Goal: Task Accomplishment & Management: Manage account settings

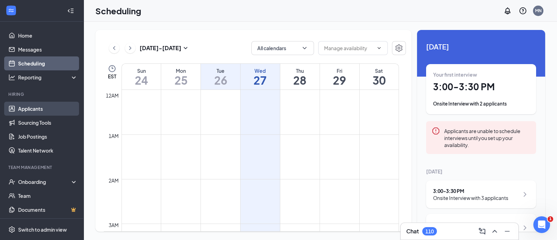
scroll to position [646, 0]
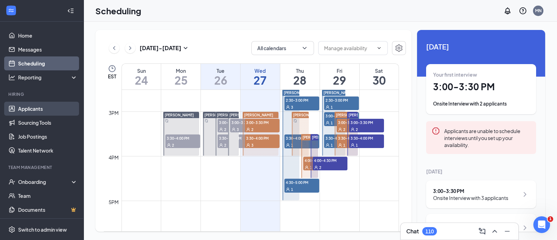
click at [36, 105] on link "Applicants" at bounding box center [47, 109] width 59 height 14
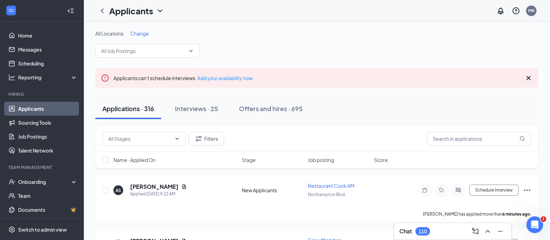
click at [529, 11] on div "MN" at bounding box center [531, 11] width 7 height 6
click at [420, 233] on div "110" at bounding box center [423, 231] width 8 height 6
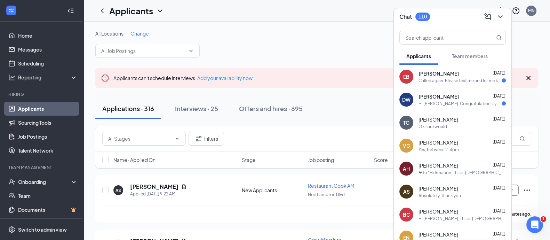
click at [456, 94] on div "[PERSON_NAME] [DATE]" at bounding box center [462, 96] width 87 height 7
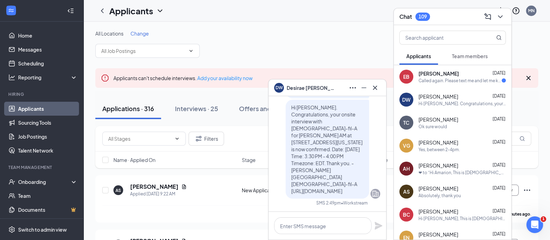
click at [454, 81] on div "Called again. Please text me and let me know when would be another good time si…" at bounding box center [460, 81] width 83 height 6
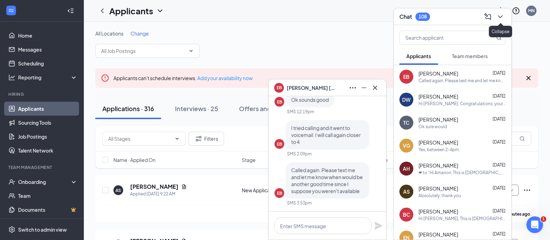
click at [505, 14] on button at bounding box center [500, 16] width 11 height 11
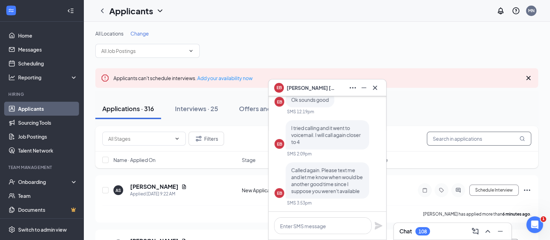
click at [447, 136] on input "text" at bounding box center [479, 139] width 104 height 14
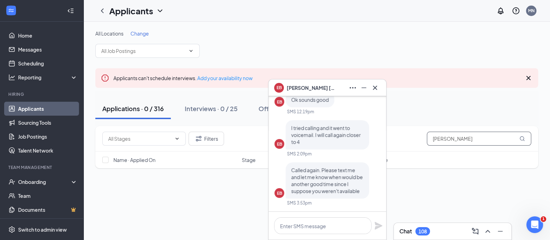
drag, startPoint x: 450, startPoint y: 137, endPoint x: 444, endPoint y: 138, distance: 6.7
click at [444, 138] on input "[PERSON_NAME]" at bounding box center [479, 139] width 104 height 14
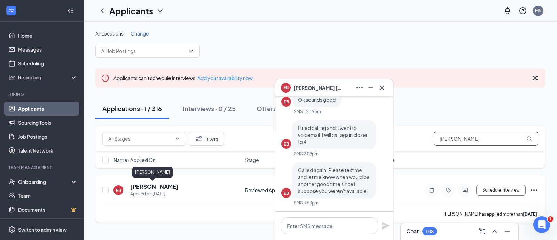
type input "[PERSON_NAME]"
click at [150, 184] on h5 "[PERSON_NAME]" at bounding box center [154, 187] width 48 height 8
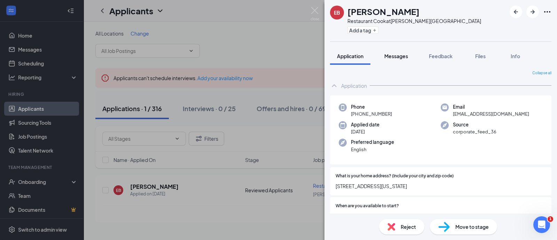
click at [396, 53] on span "Messages" at bounding box center [396, 56] width 24 height 6
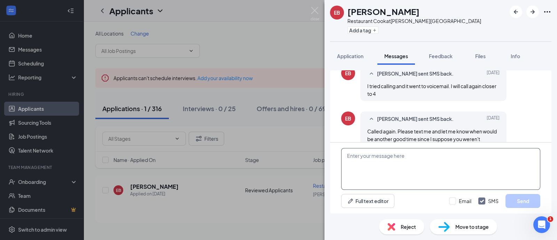
scroll to position [347, 0]
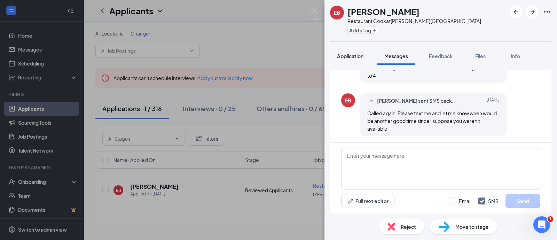
click at [355, 52] on button "Application" at bounding box center [350, 55] width 40 height 17
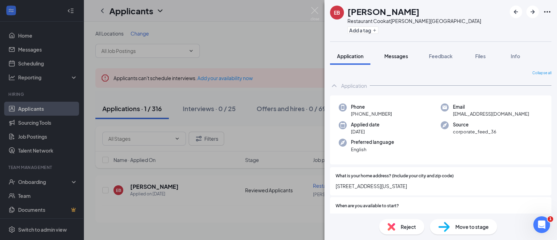
click at [398, 51] on button "Messages" at bounding box center [396, 55] width 38 height 17
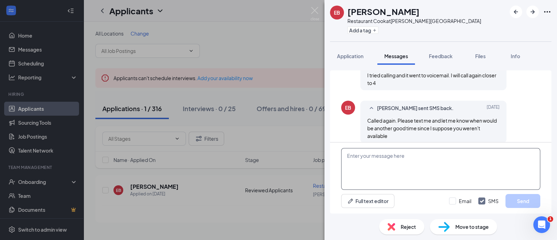
scroll to position [347, 0]
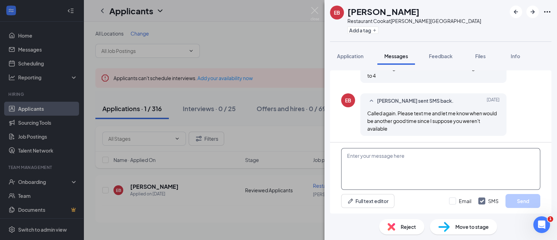
click at [408, 166] on textarea at bounding box center [440, 169] width 199 height 42
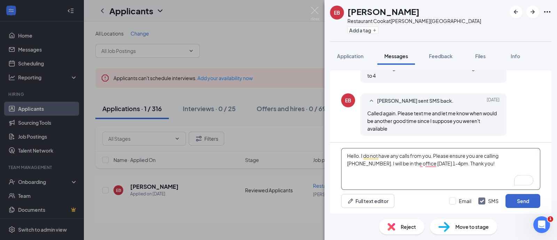
type textarea "Hello. I do not have any calls from you. Please ensure you are calling [PHONE_N…"
click at [521, 196] on button "Send" at bounding box center [522, 201] width 35 height 14
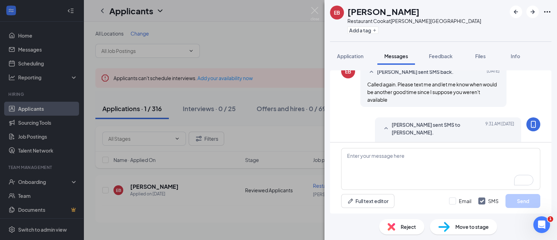
scroll to position [406, 0]
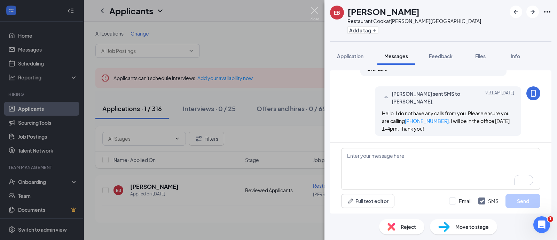
click at [316, 10] on img at bounding box center [314, 14] width 9 height 14
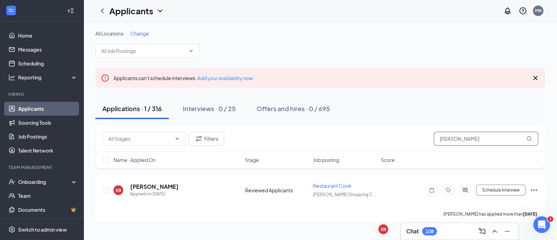
drag, startPoint x: 477, startPoint y: 135, endPoint x: 389, endPoint y: 135, distance: 88.0
click at [389, 135] on div "Filters [PERSON_NAME]" at bounding box center [320, 139] width 436 height 14
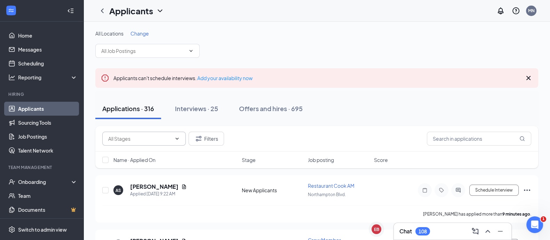
click at [140, 141] on input "text" at bounding box center [139, 139] width 63 height 8
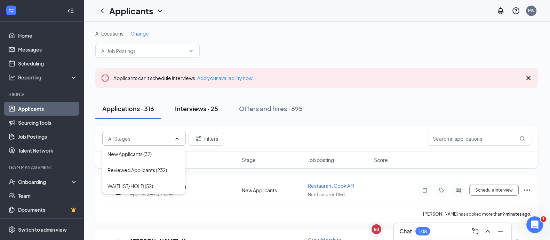
click at [185, 110] on div "Interviews · 25" at bounding box center [196, 108] width 43 height 9
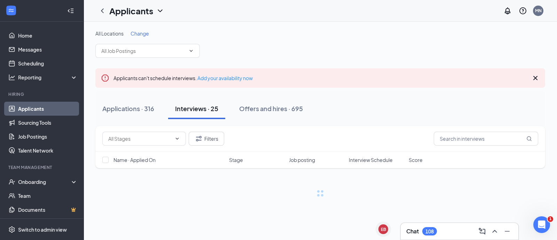
click at [134, 113] on button "Applications · 316" at bounding box center [128, 108] width 66 height 21
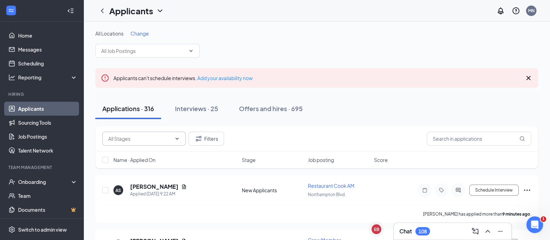
click at [146, 139] on input "text" at bounding box center [139, 139] width 63 height 8
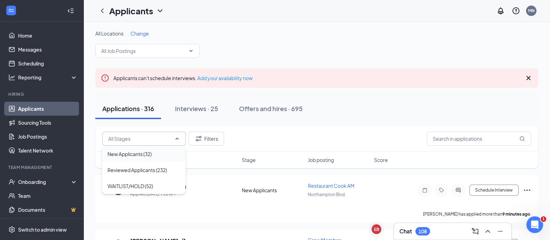
click at [150, 156] on div "New Applicants (32)" at bounding box center [130, 154] width 44 height 8
type input "New Applicants (32)"
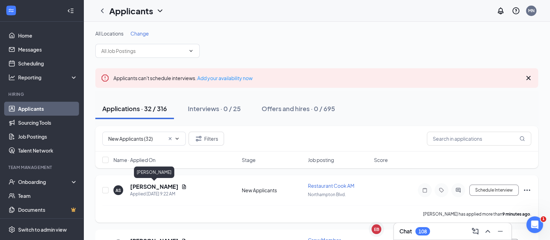
click at [153, 185] on h5 "[PERSON_NAME]" at bounding box center [154, 187] width 48 height 8
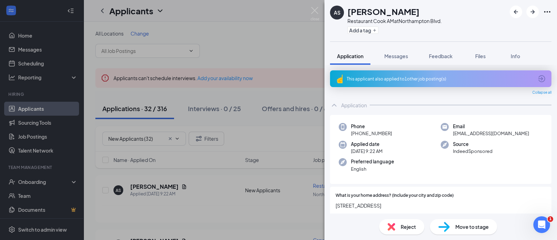
click at [371, 79] on div "This applicant also applied to 1 other job posting(s)" at bounding box center [440, 79] width 187 height 6
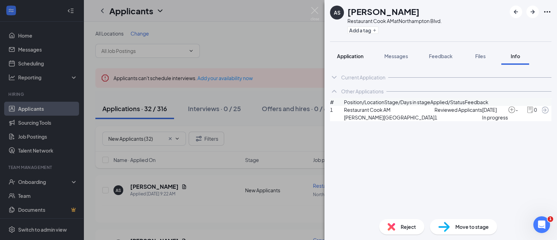
click at [355, 58] on span "Application" at bounding box center [350, 56] width 26 height 6
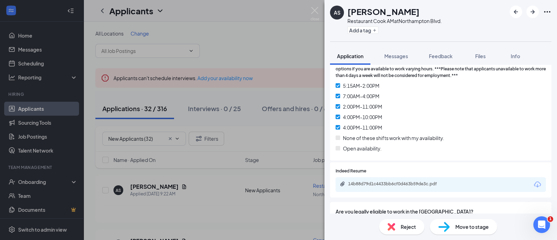
scroll to position [609, 0]
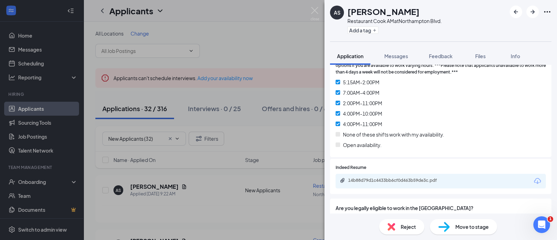
click at [457, 227] on span "Move to stage" at bounding box center [471, 227] width 33 height 8
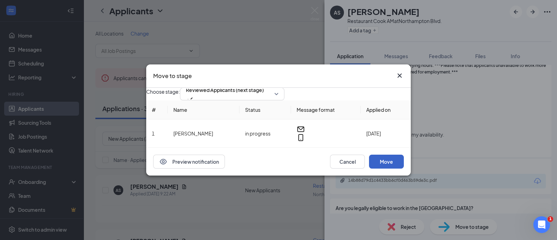
click at [396, 168] on button "Move" at bounding box center [386, 161] width 35 height 14
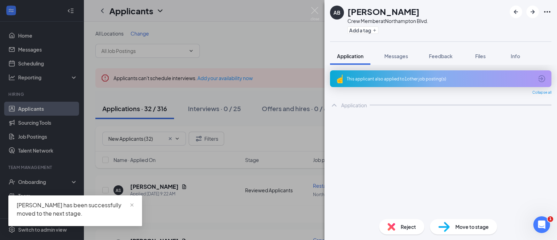
click at [401, 76] on div "This applicant also applied to 1 other job posting(s)" at bounding box center [440, 79] width 187 height 6
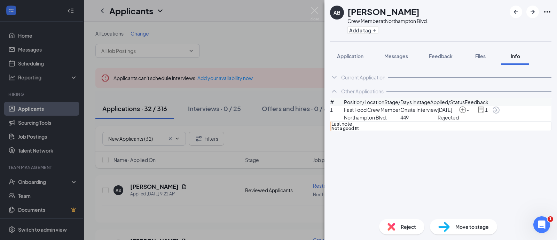
click at [410, 231] on div "Reject" at bounding box center [401, 226] width 45 height 15
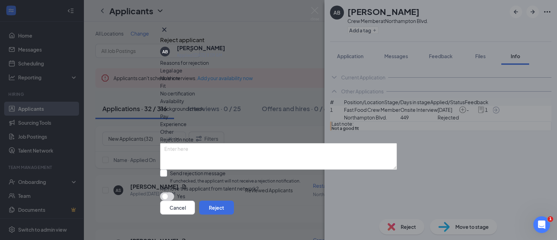
click at [166, 84] on span "Fit" at bounding box center [163, 86] width 6 height 8
click at [193, 169] on input "Send rejection message If unchecked, the applicant will not receive a rejection…" at bounding box center [230, 176] width 140 height 15
checkbox input "true"
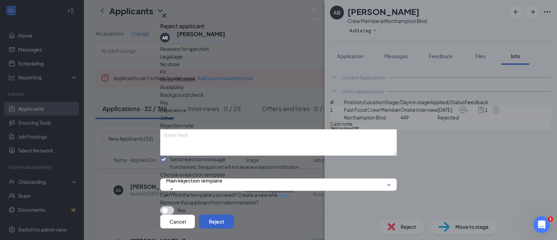
click at [234, 214] on button "Reject" at bounding box center [216, 221] width 35 height 14
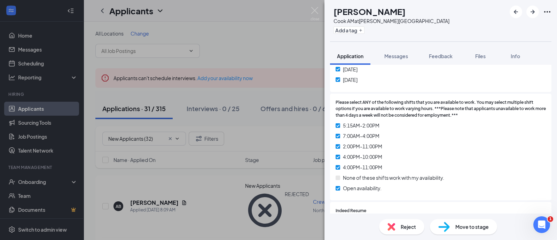
scroll to position [522, 0]
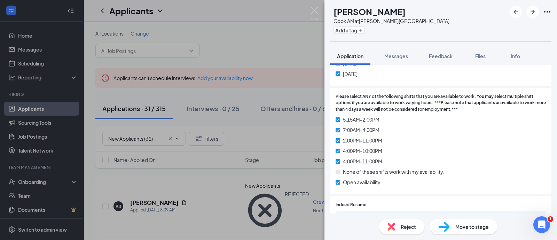
click at [481, 229] on span "Move to stage" at bounding box center [471, 227] width 33 height 8
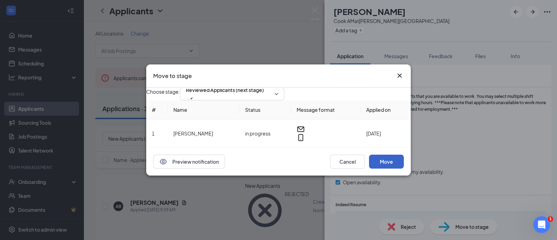
click at [397, 168] on button "Move" at bounding box center [386, 161] width 35 height 14
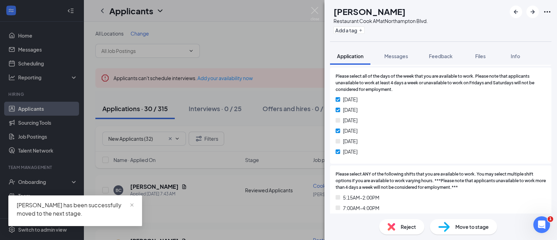
scroll to position [522, 0]
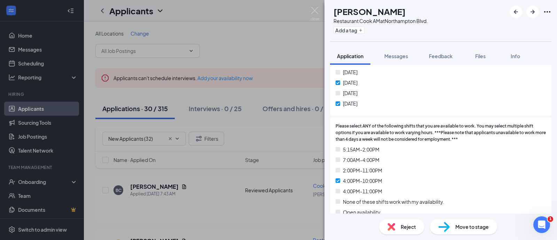
click at [405, 224] on span "Reject" at bounding box center [407, 227] width 15 height 8
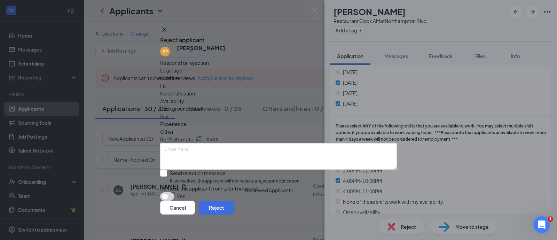
click at [184, 97] on span "Availability" at bounding box center [172, 101] width 24 height 8
click at [223, 155] on div "Reasons for rejection Legal age No show Fit No certification Availability Backg…" at bounding box center [278, 130] width 237 height 142
click at [223, 169] on input "Send rejection message If unchecked, the applicant will not receive a rejection…" at bounding box center [230, 176] width 140 height 15
checkbox input "true"
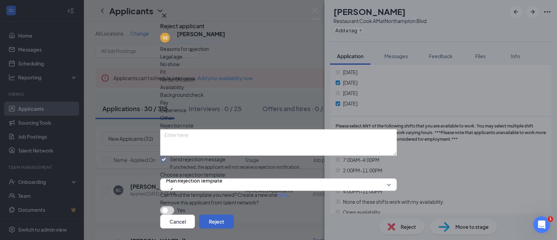
click at [234, 214] on button "Reject" at bounding box center [216, 221] width 35 height 14
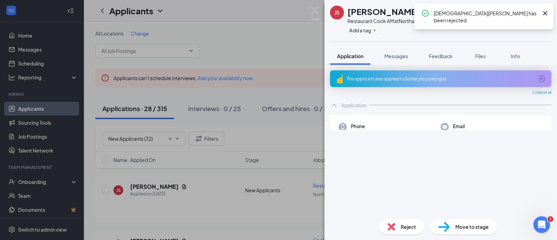
click at [417, 79] on div "This applicant also applied to 3 other job posting(s)" at bounding box center [440, 79] width 187 height 6
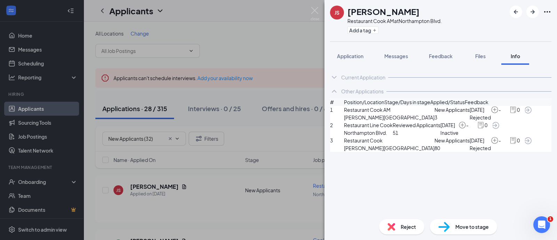
click at [403, 232] on div "Reject" at bounding box center [401, 226] width 45 height 15
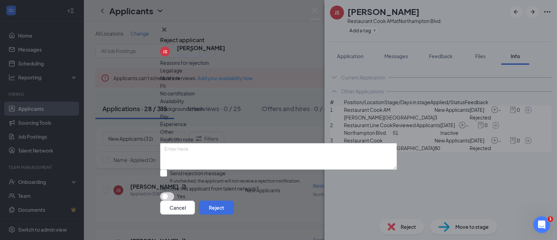
click at [236, 86] on div "Fit" at bounding box center [278, 86] width 237 height 8
click at [200, 169] on input "Send rejection message If unchecked, the applicant will not receive a rejection…" at bounding box center [230, 176] width 140 height 15
checkbox input "true"
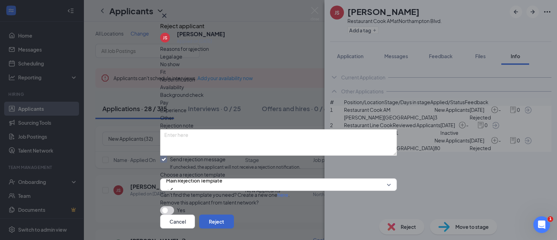
click at [234, 214] on button "Reject" at bounding box center [216, 221] width 35 height 14
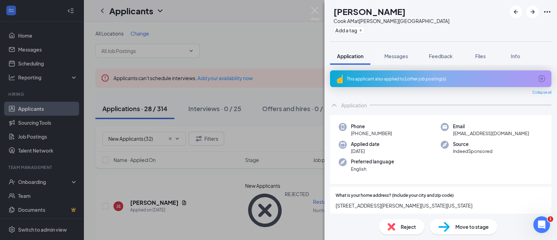
click at [384, 74] on div "This applicant also applied to 1 other job posting(s)" at bounding box center [440, 78] width 221 height 17
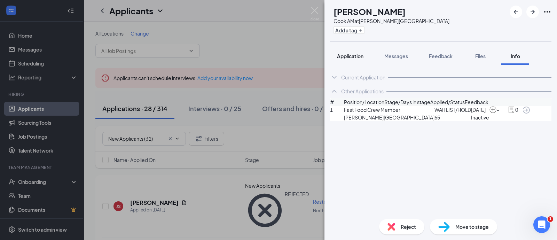
click at [361, 56] on span "Application" at bounding box center [350, 56] width 26 height 6
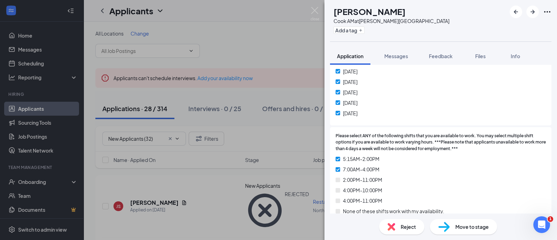
scroll to position [565, 0]
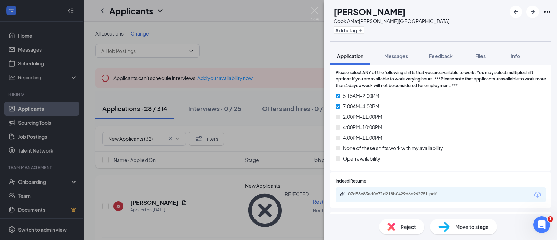
click at [473, 222] on div "Move to stage" at bounding box center [463, 226] width 67 height 15
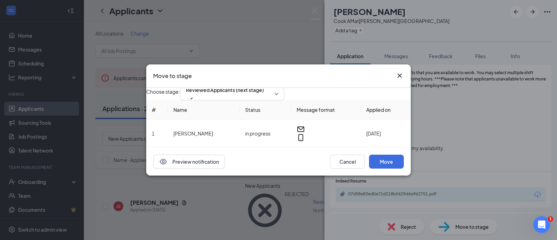
click at [400, 64] on div "Move to stage" at bounding box center [278, 75] width 264 height 23
click at [401, 71] on icon "Cross" at bounding box center [399, 75] width 8 height 8
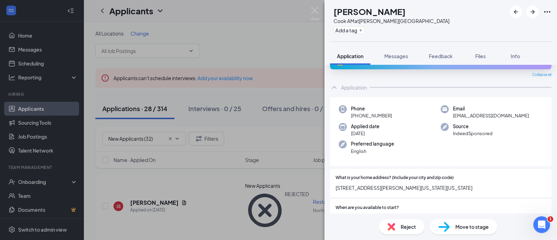
scroll to position [0, 0]
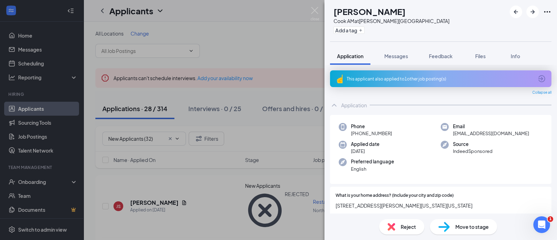
click at [416, 78] on div "This applicant also applied to 1 other job posting(s)" at bounding box center [440, 79] width 187 height 6
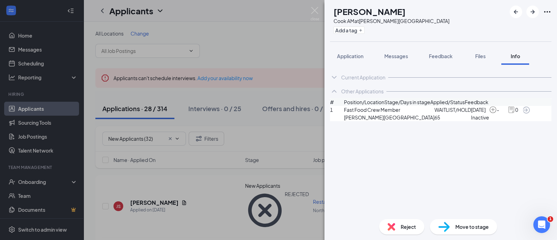
click at [463, 230] on span "Move to stage" at bounding box center [471, 227] width 33 height 8
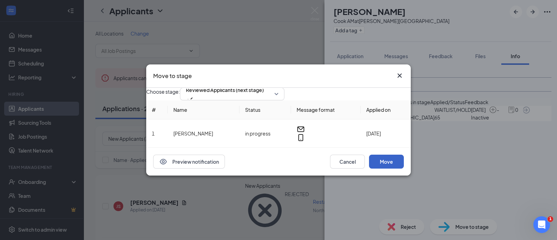
click at [386, 168] on button "Move" at bounding box center [386, 161] width 35 height 14
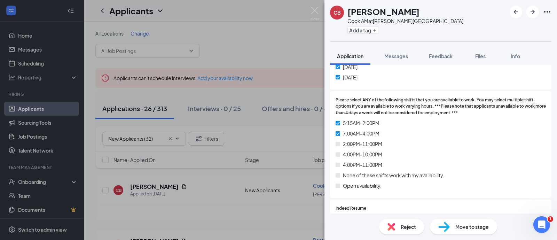
scroll to position [522, 0]
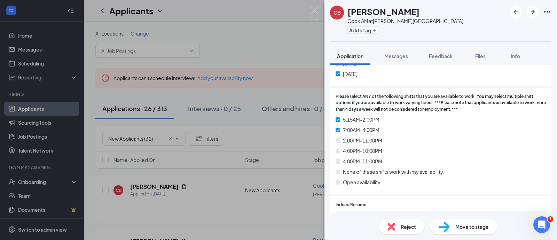
click at [467, 227] on span "Move to stage" at bounding box center [471, 227] width 33 height 8
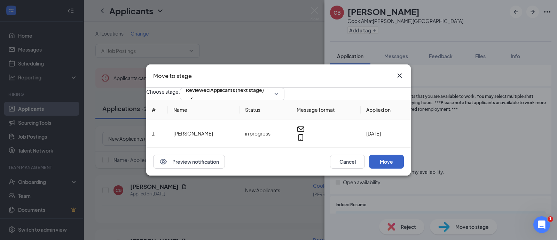
click at [394, 168] on button "Move" at bounding box center [386, 161] width 35 height 14
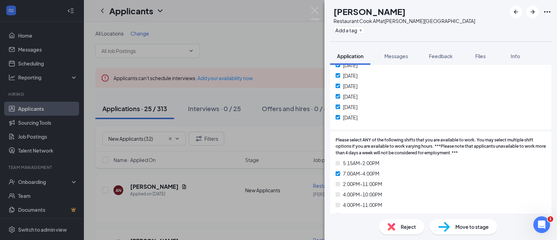
scroll to position [522, 0]
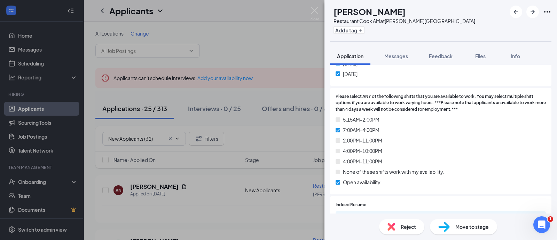
click at [460, 227] on span "Move to stage" at bounding box center [471, 227] width 33 height 8
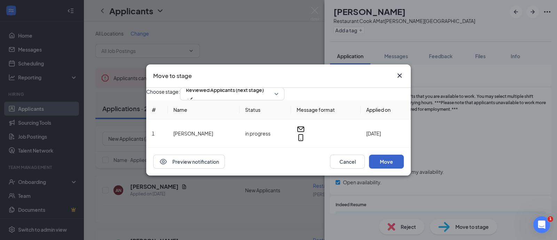
click at [395, 168] on button "Move" at bounding box center [386, 161] width 35 height 14
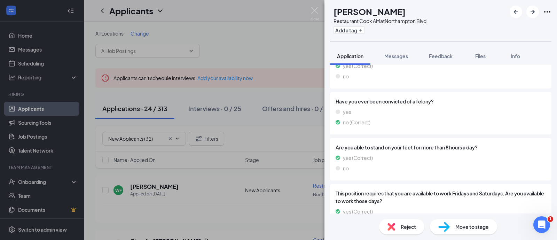
scroll to position [764, 0]
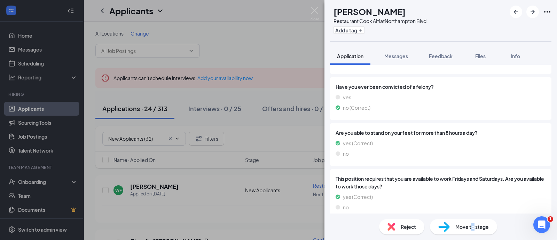
click at [472, 223] on span "Move to stage" at bounding box center [471, 227] width 33 height 8
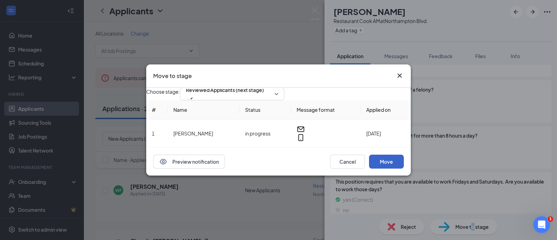
click at [392, 168] on button "Move" at bounding box center [386, 161] width 35 height 14
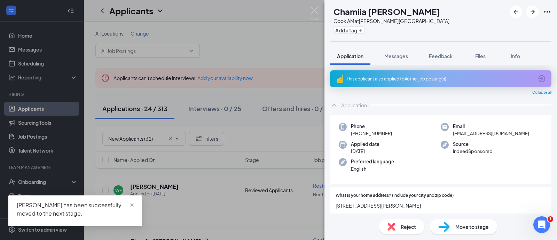
click at [405, 71] on div "This applicant also applied to 4 other job posting(s)" at bounding box center [440, 78] width 221 height 17
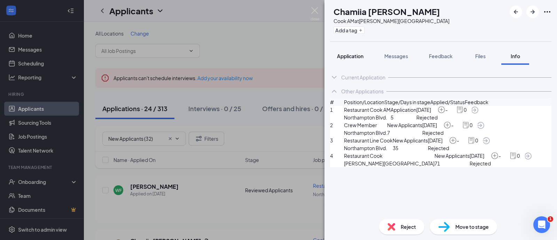
click at [351, 60] on button "Application" at bounding box center [350, 55] width 40 height 17
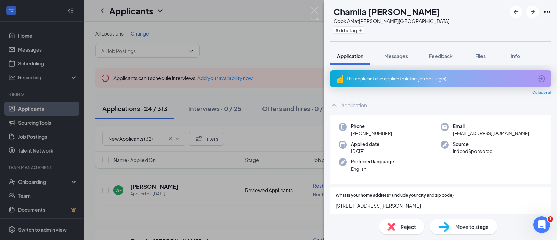
click at [402, 224] on span "Reject" at bounding box center [407, 227] width 15 height 8
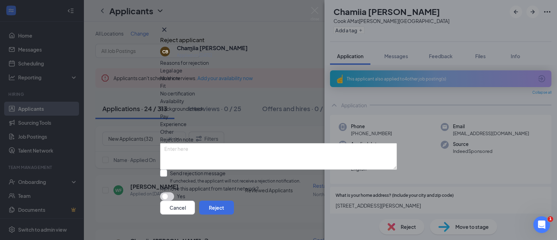
click at [174, 128] on span "Other" at bounding box center [167, 132] width 14 height 8
click at [234, 213] on button "Reject" at bounding box center [216, 207] width 35 height 14
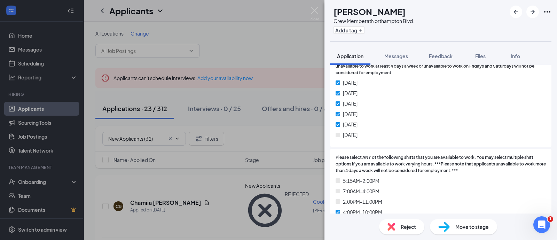
scroll to position [522, 0]
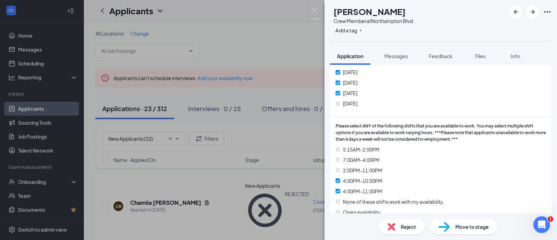
click at [412, 232] on div "Reject" at bounding box center [401, 226] width 45 height 15
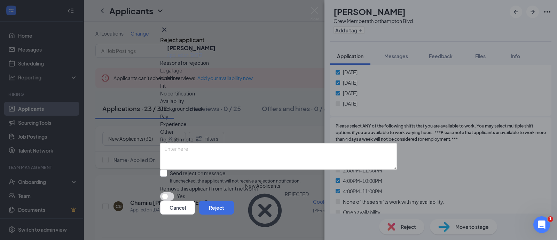
drag, startPoint x: 327, startPoint y: 83, endPoint x: 320, endPoint y: 88, distance: 8.5
click at [184, 97] on span "Availability" at bounding box center [172, 101] width 24 height 8
click at [209, 169] on input "Send rejection message If unchecked, the applicant will not receive a rejection…" at bounding box center [230, 176] width 140 height 15
checkbox input "true"
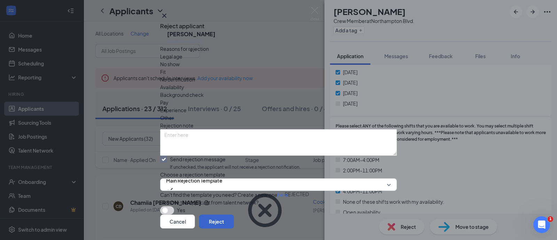
click at [234, 214] on button "Reject" at bounding box center [216, 221] width 35 height 14
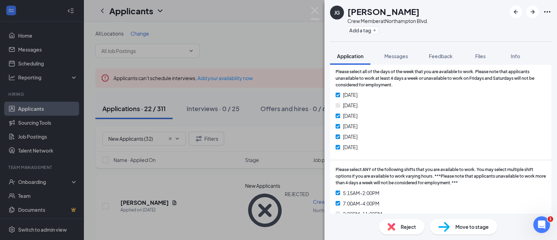
scroll to position [522, 0]
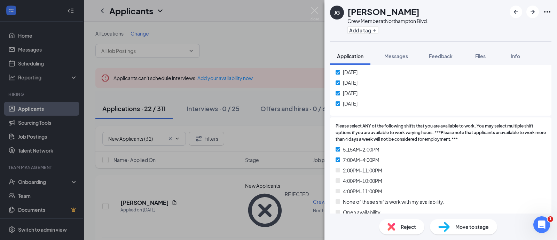
click at [449, 231] on img at bounding box center [443, 227] width 11 height 10
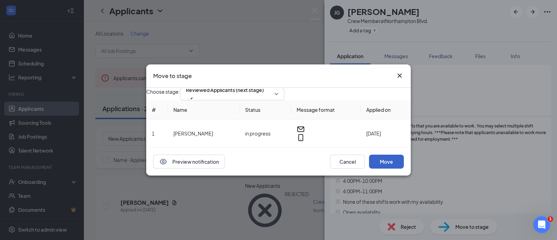
click at [400, 168] on button "Move" at bounding box center [386, 161] width 35 height 14
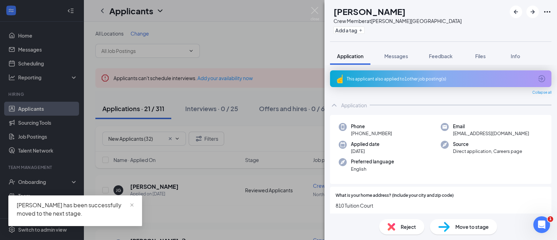
click at [413, 80] on div "This applicant also applied to 1 other job posting(s)" at bounding box center [440, 79] width 187 height 6
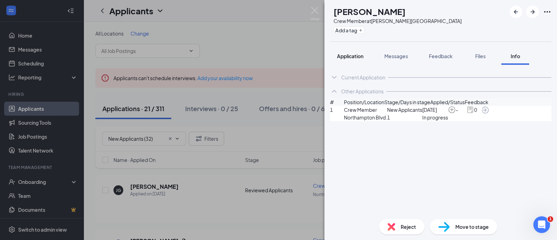
click at [361, 53] on span "Application" at bounding box center [350, 56] width 26 height 6
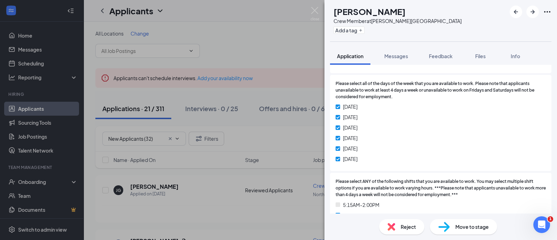
scroll to position [565, 0]
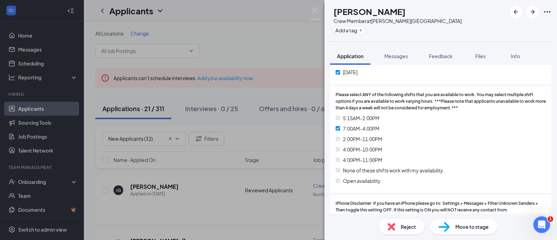
click at [472, 222] on div "Move to stage" at bounding box center [463, 226] width 67 height 15
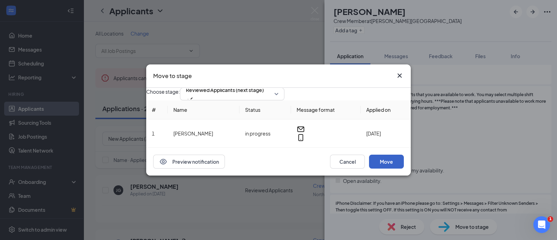
click at [394, 164] on button "Move" at bounding box center [386, 161] width 35 height 14
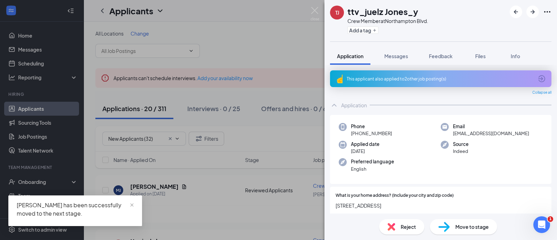
click at [407, 223] on span "Reject" at bounding box center [407, 227] width 15 height 8
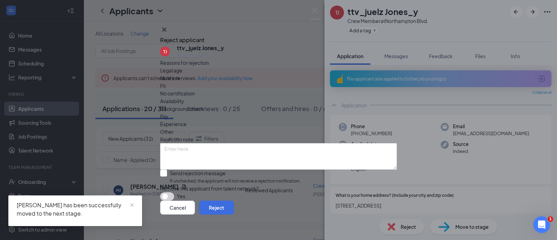
click at [166, 85] on span "Fit" at bounding box center [163, 86] width 6 height 8
click at [212, 169] on input "Send rejection message If unchecked, the applicant will not receive a rejection…" at bounding box center [230, 176] width 140 height 15
checkbox input "true"
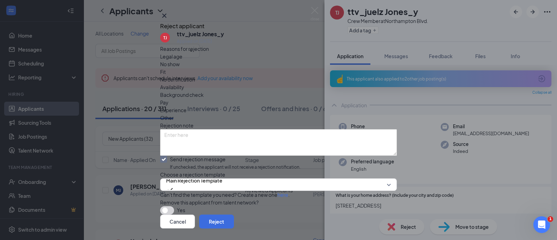
click at [368, 215] on div "Cancel Reject" at bounding box center [278, 221] width 237 height 14
click at [234, 214] on button "Reject" at bounding box center [216, 221] width 35 height 14
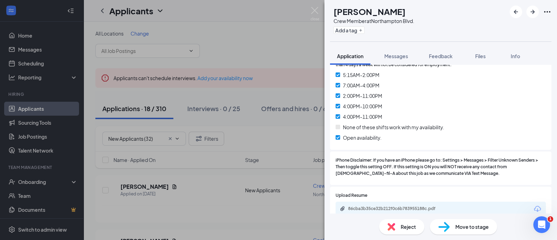
scroll to position [609, 0]
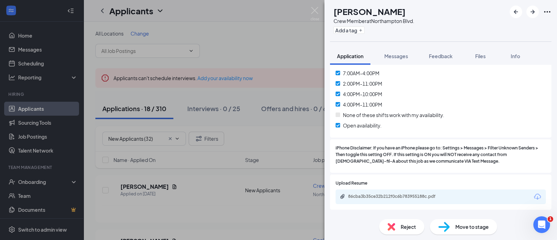
click at [447, 227] on img at bounding box center [443, 227] width 11 height 10
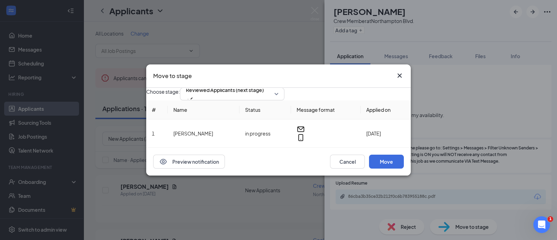
click at [399, 73] on icon "Cross" at bounding box center [399, 75] width 4 height 4
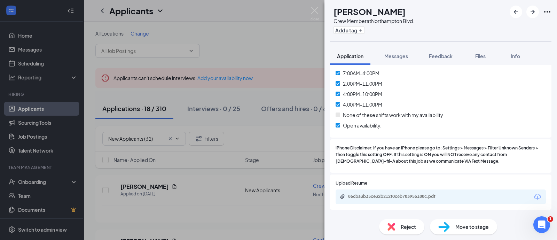
click at [395, 197] on div "Upload Resume 86cba3b35ce32b212f0c6b783955188c.pdf" at bounding box center [440, 191] width 221 height 35
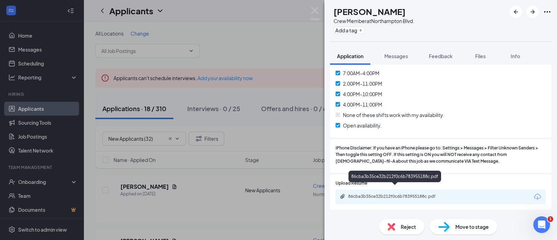
click at [395, 193] on div "86cba3b35ce32b212f0c6b783955188c.pdf" at bounding box center [396, 196] width 97 height 6
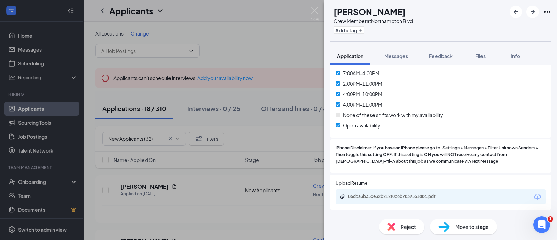
click at [476, 228] on span "Move to stage" at bounding box center [471, 227] width 33 height 8
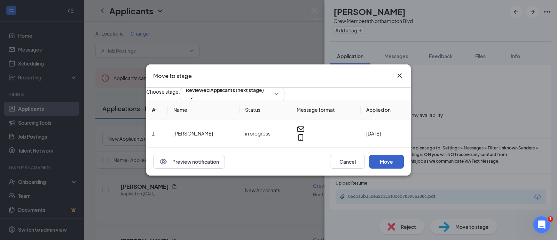
click at [388, 168] on button "Move" at bounding box center [386, 161] width 35 height 14
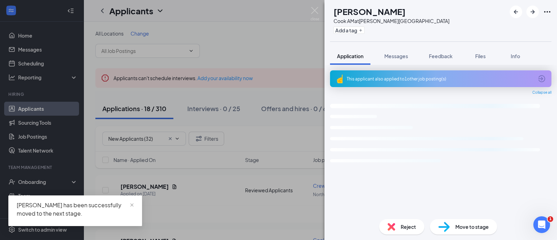
click at [405, 79] on div "This applicant also applied to 1 other job posting(s)" at bounding box center [440, 79] width 187 height 6
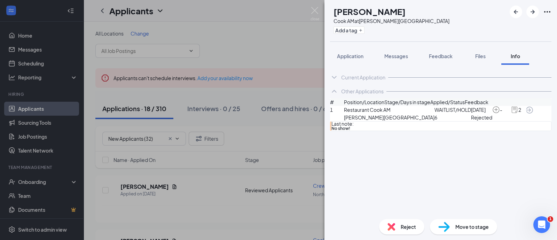
click at [406, 223] on span "Reject" at bounding box center [407, 227] width 15 height 8
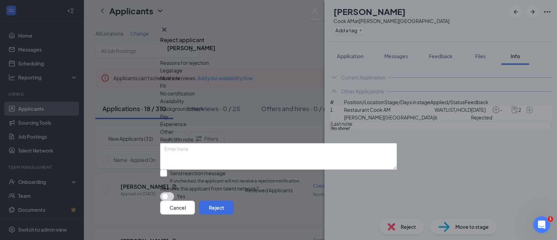
drag, startPoint x: 319, startPoint y: 88, endPoint x: 288, endPoint y: 109, distance: 37.8
click at [184, 97] on span "Availability" at bounding box center [172, 101] width 24 height 8
click at [213, 169] on input "Send rejection message If unchecked, the applicant will not receive a rejection…" at bounding box center [230, 176] width 140 height 15
checkbox input "true"
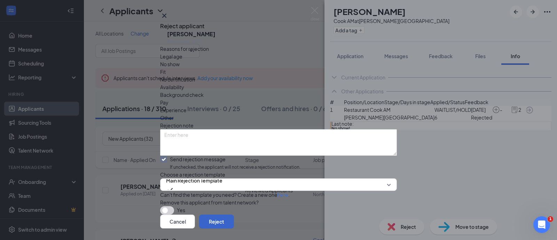
click at [234, 214] on button "Reject" at bounding box center [216, 221] width 35 height 14
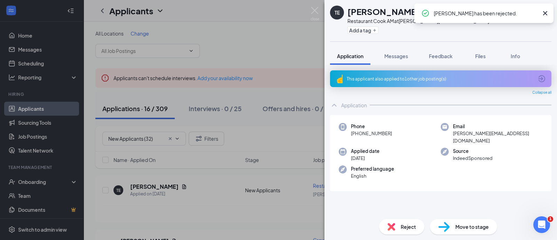
click at [413, 74] on div "This applicant also applied to 1 other job posting(s)" at bounding box center [440, 78] width 221 height 17
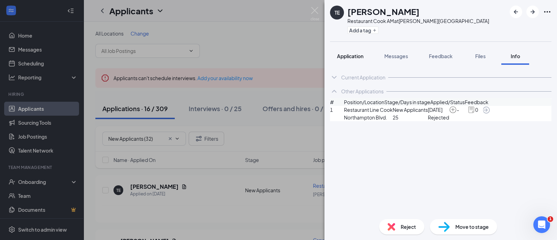
click at [358, 58] on span "Application" at bounding box center [350, 56] width 26 height 6
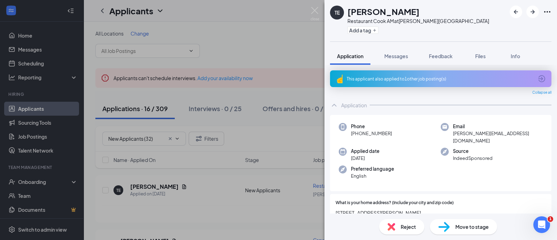
click at [410, 76] on div "This applicant also applied to 1 other job posting(s)" at bounding box center [440, 79] width 187 height 6
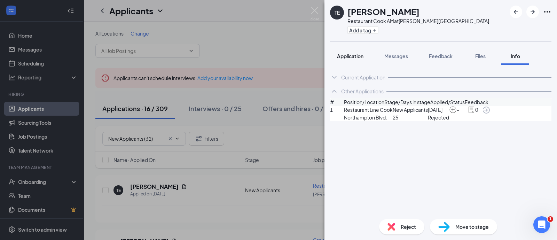
click at [360, 56] on span "Application" at bounding box center [350, 56] width 26 height 6
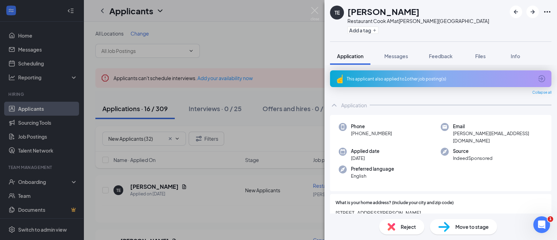
click at [479, 224] on span "Move to stage" at bounding box center [471, 227] width 33 height 8
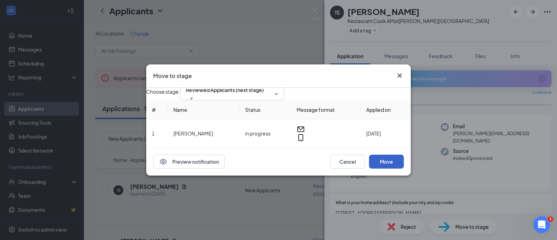
click at [379, 166] on button "Move" at bounding box center [386, 161] width 35 height 14
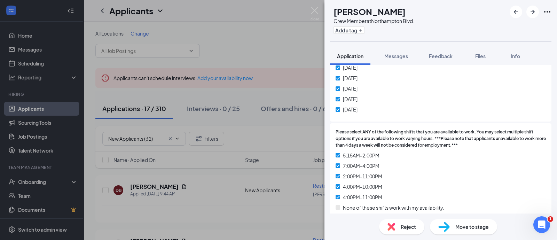
scroll to position [522, 0]
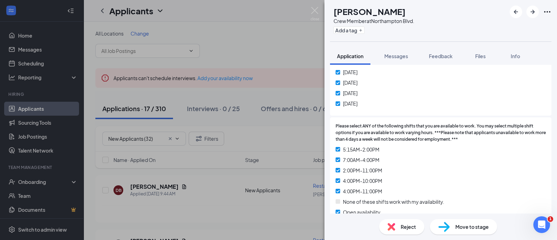
click at [460, 223] on span "Move to stage" at bounding box center [471, 227] width 33 height 8
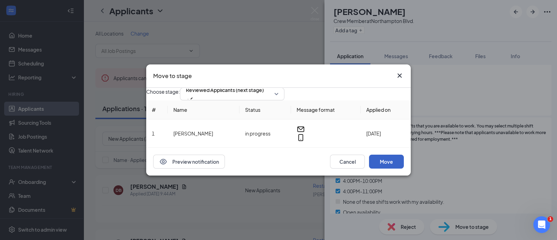
click at [388, 168] on button "Move" at bounding box center [386, 161] width 35 height 14
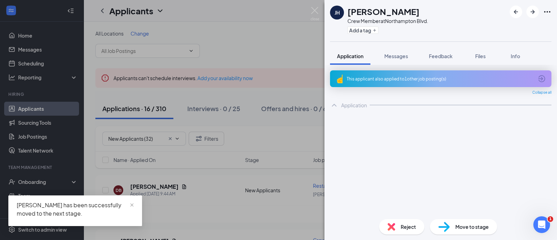
click at [422, 81] on div "This applicant also applied to 1 other job posting(s)" at bounding box center [440, 78] width 221 height 17
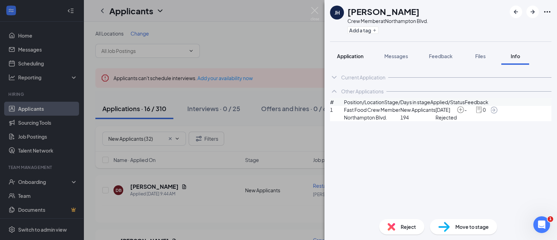
click at [359, 51] on button "Application" at bounding box center [350, 55] width 40 height 17
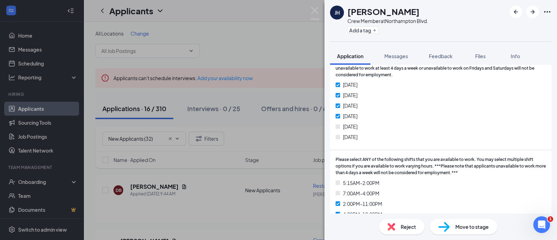
scroll to position [565, 0]
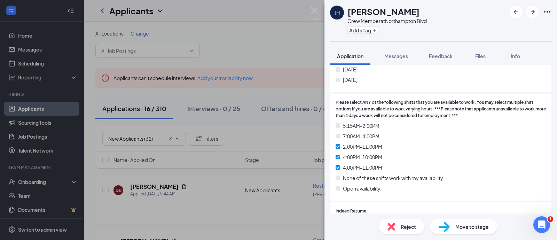
click at [413, 224] on span "Reject" at bounding box center [407, 227] width 15 height 8
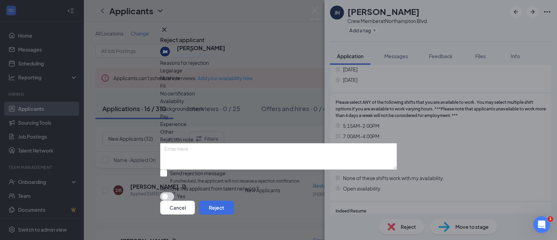
click at [184, 97] on span "Availability" at bounding box center [172, 101] width 24 height 8
click at [228, 169] on input "Send rejection message If unchecked, the applicant will not receive a rejection…" at bounding box center [230, 176] width 140 height 15
checkbox input "true"
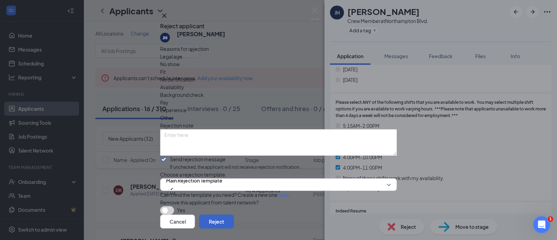
click at [234, 214] on button "Reject" at bounding box center [216, 221] width 35 height 14
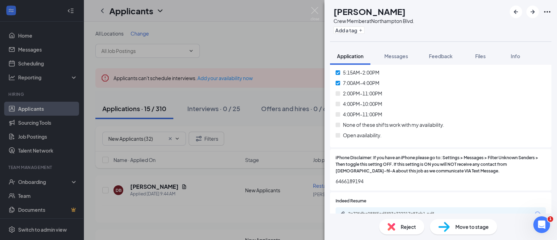
scroll to position [609, 0]
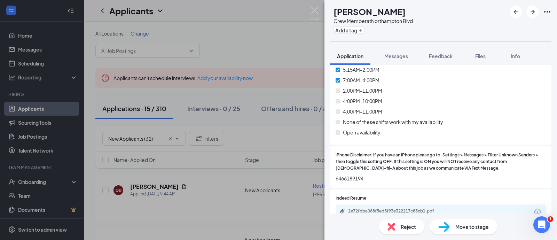
click at [396, 208] on div "2e72fdba088f5ed5f93e322217c83cb1.pdf" at bounding box center [396, 211] width 97 height 6
click at [409, 224] on span "Reject" at bounding box center [407, 227] width 15 height 8
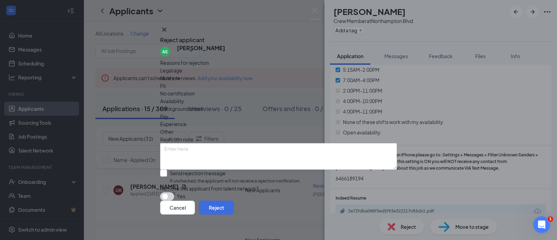
click at [166, 85] on span "Fit" at bounding box center [163, 86] width 6 height 8
click at [324, 97] on div "Availability" at bounding box center [278, 101] width 237 height 8
drag, startPoint x: 247, startPoint y: 84, endPoint x: 244, endPoint y: 88, distance: 5.2
click at [247, 84] on div "Fit" at bounding box center [278, 86] width 237 height 8
click at [194, 169] on input "Send rejection message If unchecked, the applicant will not receive a rejection…" at bounding box center [230, 176] width 140 height 15
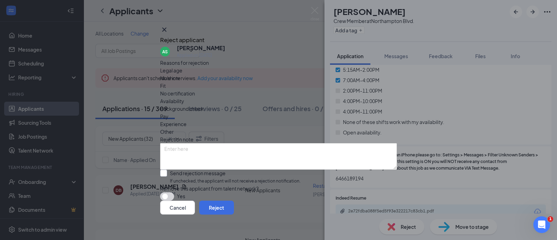
checkbox input "true"
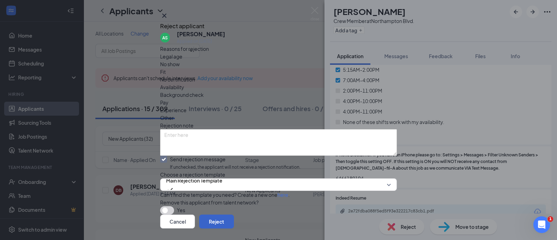
click at [234, 214] on button "Reject" at bounding box center [216, 221] width 35 height 14
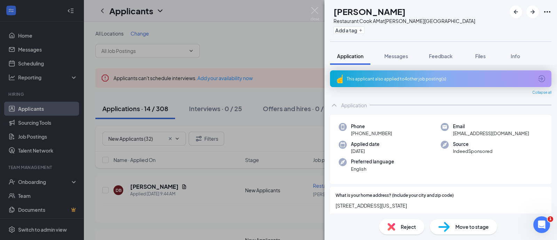
click at [419, 80] on div "This applicant also applied to 4 other job posting(s)" at bounding box center [440, 79] width 187 height 6
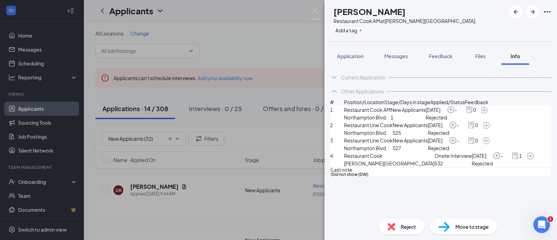
scroll to position [16, 0]
click at [404, 224] on span "Reject" at bounding box center [407, 227] width 15 height 8
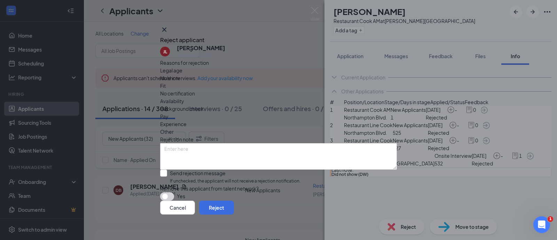
click at [174, 128] on span "Other" at bounding box center [167, 132] width 14 height 8
click at [211, 169] on input "Send rejection message If unchecked, the applicant will not receive a rejection…" at bounding box center [230, 176] width 140 height 15
checkbox input "true"
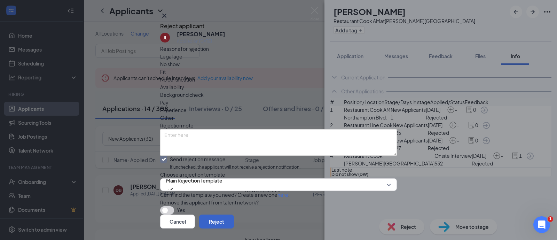
click at [234, 214] on button "Reject" at bounding box center [216, 221] width 35 height 14
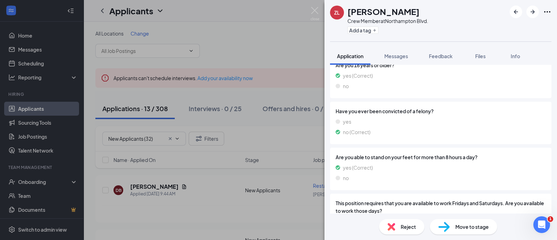
scroll to position [764, 0]
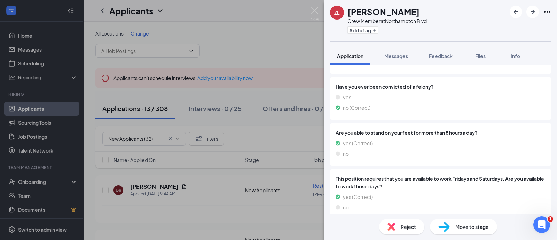
click at [469, 236] on div "Reject Move to stage" at bounding box center [440, 226] width 232 height 26
click at [463, 226] on span "Move to stage" at bounding box center [471, 227] width 33 height 8
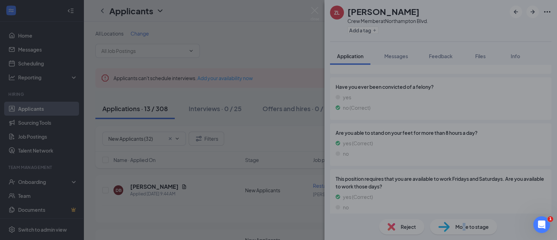
scroll to position [761, 0]
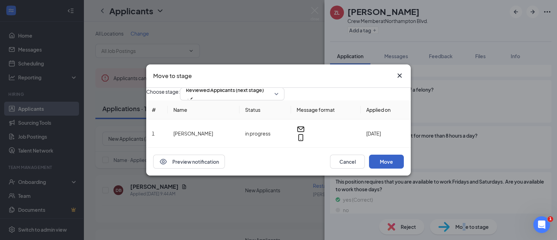
click at [387, 167] on button "Move" at bounding box center [386, 161] width 35 height 14
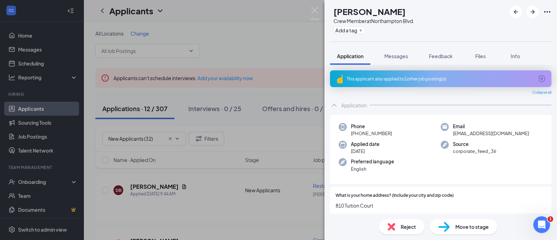
click at [389, 82] on div "This applicant also applied to 1 other job posting(s)" at bounding box center [440, 78] width 221 height 17
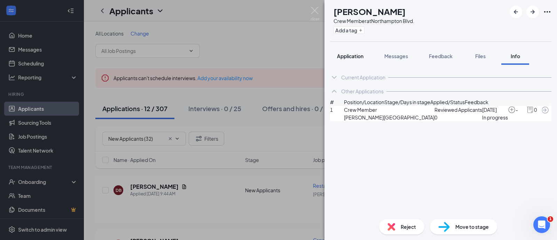
click at [360, 59] on button "Application" at bounding box center [350, 55] width 40 height 17
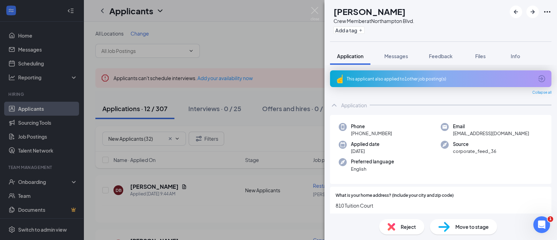
click at [415, 74] on div "This applicant also applied to 1 other job posting(s)" at bounding box center [440, 78] width 221 height 17
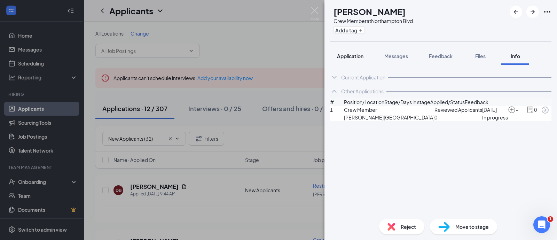
click at [359, 51] on button "Application" at bounding box center [350, 55] width 40 height 17
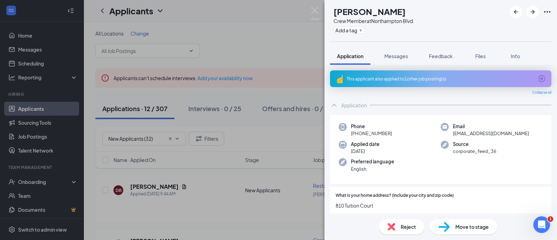
click at [412, 80] on div "This applicant also applied to 1 other job posting(s)" at bounding box center [440, 79] width 187 height 6
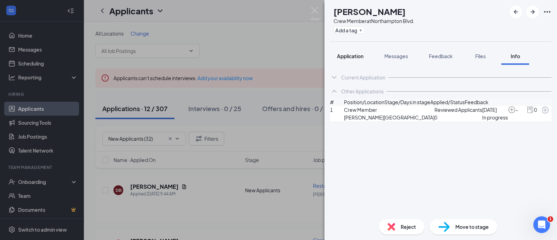
click at [360, 56] on span "Application" at bounding box center [350, 56] width 26 height 6
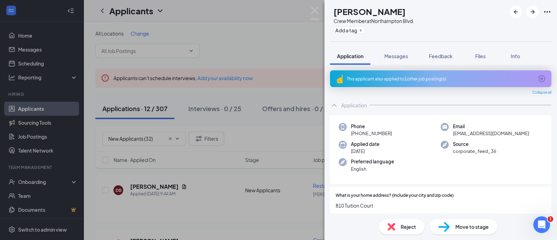
click at [434, 74] on div "This applicant also applied to 1 other job posting(s)" at bounding box center [440, 78] width 221 height 17
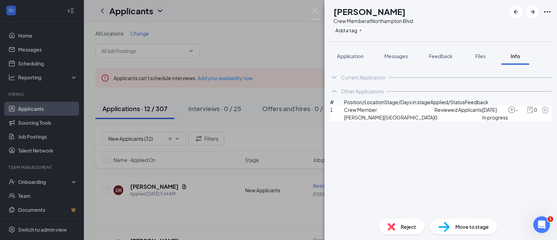
click at [457, 229] on span "Move to stage" at bounding box center [471, 227] width 33 height 8
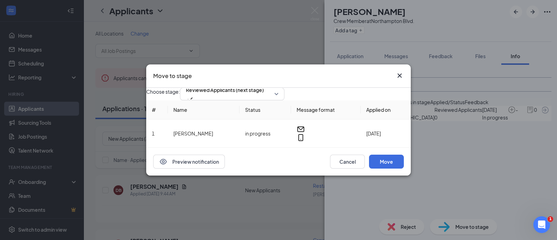
click at [389, 175] on div "Preview notification Cancel Move" at bounding box center [278, 162] width 264 height 28
click at [389, 168] on button "Move" at bounding box center [386, 161] width 35 height 14
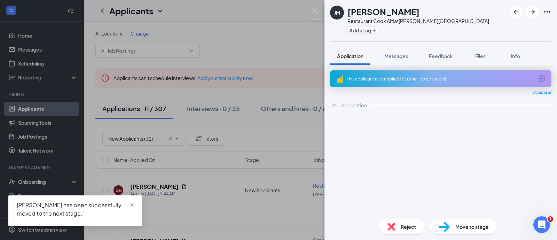
click at [407, 79] on div "This applicant also applied to 1 other job posting(s)" at bounding box center [440, 79] width 187 height 6
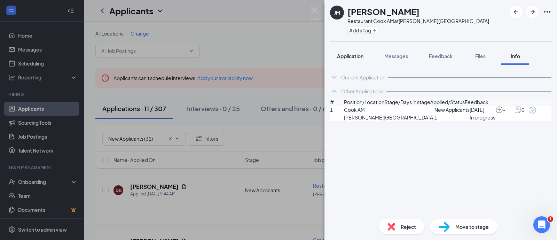
click at [346, 54] on span "Application" at bounding box center [350, 56] width 26 height 6
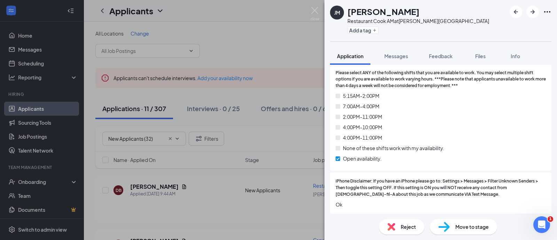
scroll to position [609, 0]
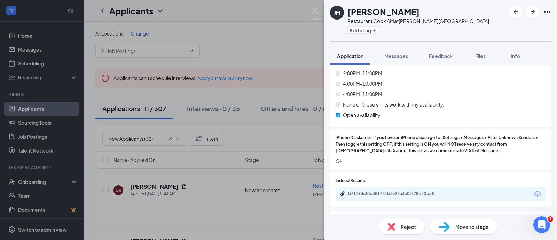
click at [468, 223] on span "Move to stage" at bounding box center [471, 227] width 33 height 8
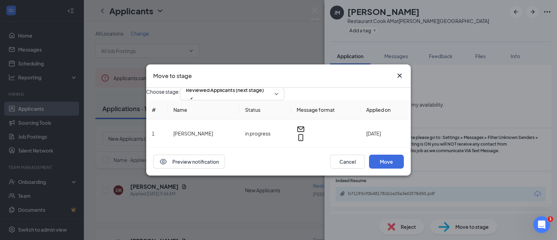
click at [401, 71] on icon "Cross" at bounding box center [399, 75] width 8 height 8
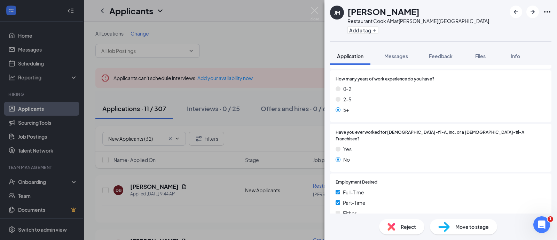
scroll to position [217, 0]
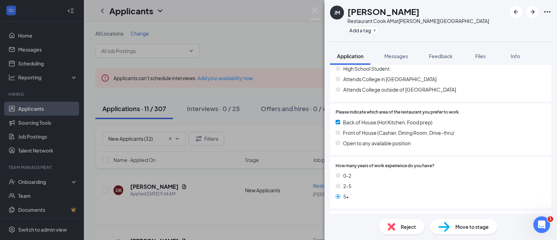
click at [465, 223] on span "Move to stage" at bounding box center [471, 227] width 33 height 8
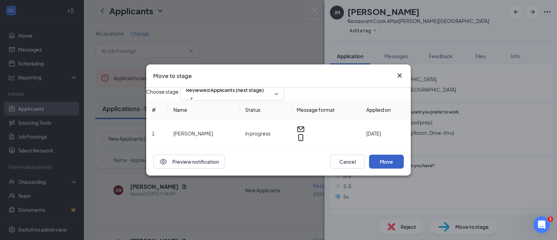
click at [391, 168] on button "Move" at bounding box center [386, 161] width 35 height 14
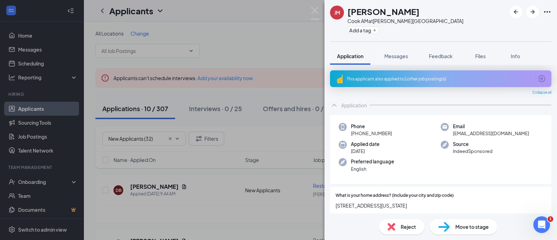
click at [399, 72] on div "This applicant also applied to 1 other job posting(s)" at bounding box center [440, 78] width 221 height 17
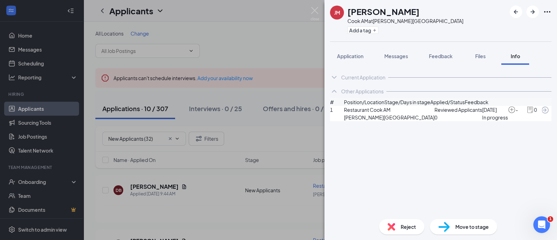
click at [459, 228] on span "Move to stage" at bounding box center [471, 227] width 33 height 8
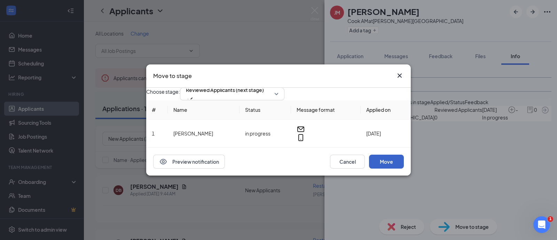
click at [387, 168] on button "Move" at bounding box center [386, 161] width 35 height 14
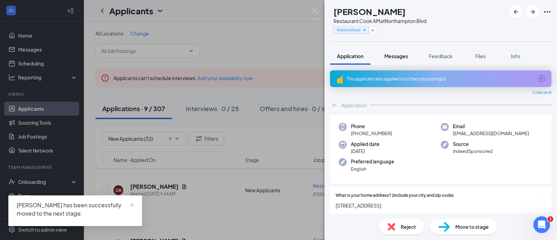
click at [391, 59] on div "Messages" at bounding box center [396, 56] width 24 height 7
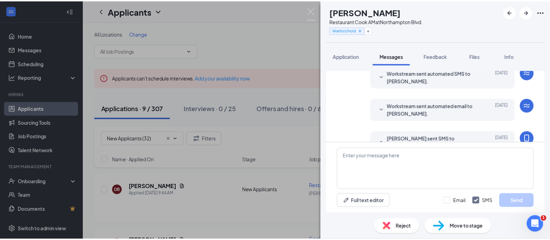
scroll to position [58, 0]
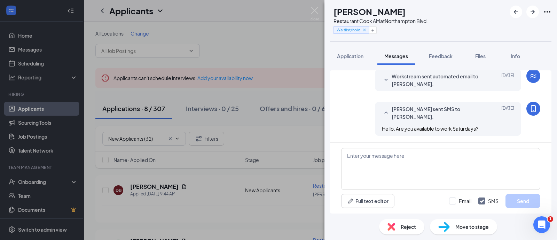
click at [411, 225] on span "Reject" at bounding box center [407, 227] width 15 height 8
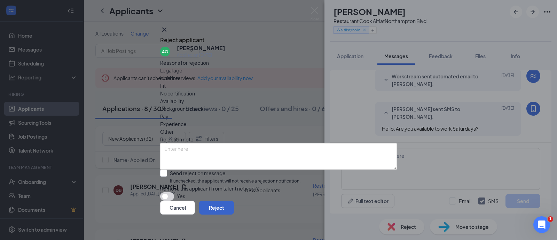
click at [234, 210] on button "Reject" at bounding box center [216, 207] width 35 height 14
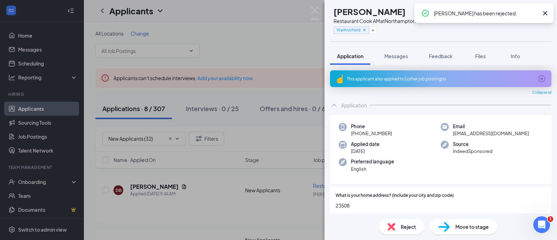
click at [316, 10] on img at bounding box center [314, 14] width 9 height 14
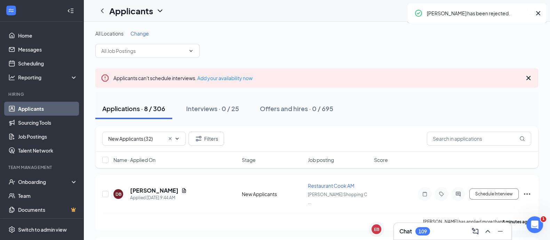
click at [208, 109] on div "Interviews · 0 / 25" at bounding box center [212, 108] width 53 height 9
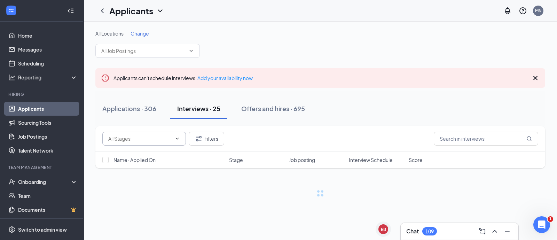
click at [130, 109] on div "Applications · 306" at bounding box center [129, 108] width 54 height 9
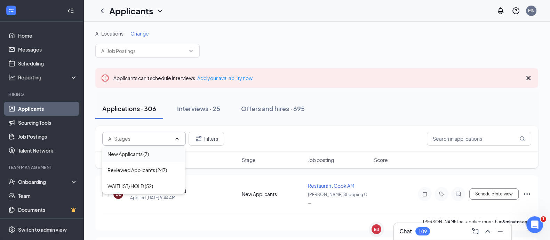
click at [141, 150] on div "New Applicants (7)" at bounding box center [128, 154] width 41 height 8
type input "New Applicants (7)"
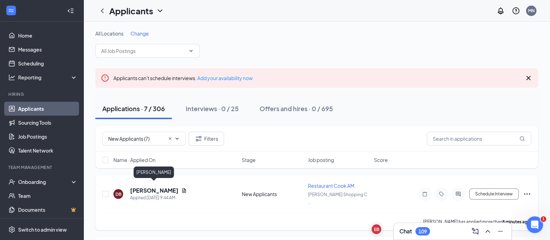
click at [163, 187] on h5 "[PERSON_NAME]" at bounding box center [154, 191] width 48 height 8
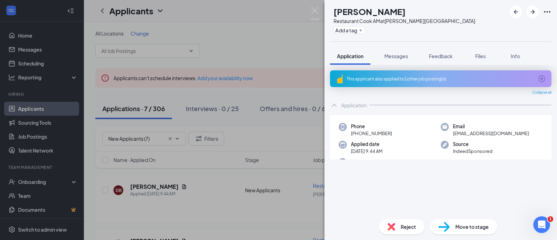
click at [414, 76] on div "This applicant also applied to 1 other job posting(s)" at bounding box center [440, 79] width 187 height 6
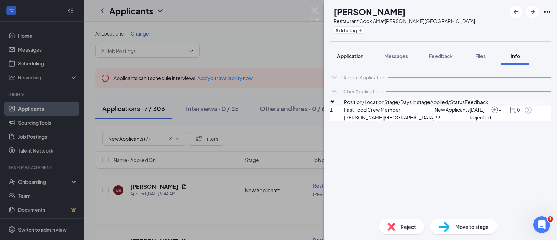
click at [357, 53] on span "Application" at bounding box center [350, 56] width 26 height 6
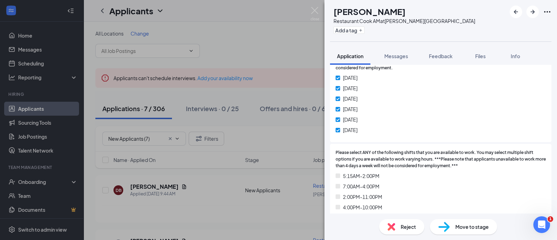
scroll to position [522, 0]
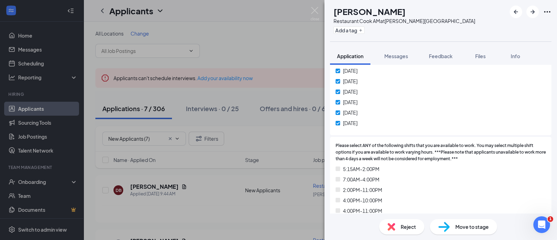
click at [404, 227] on span "Reject" at bounding box center [407, 227] width 15 height 8
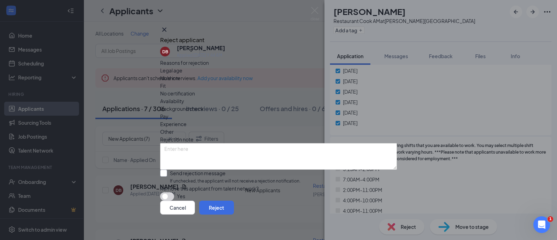
click at [233, 169] on input "Send rejection message If unchecked, the applicant will not receive a rejection…" at bounding box center [230, 176] width 140 height 15
checkbox input "true"
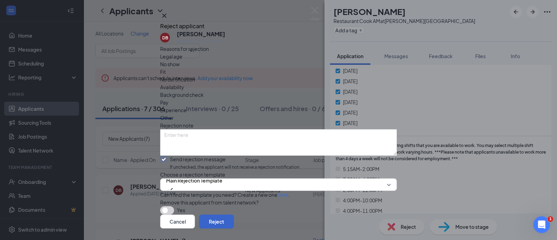
click at [234, 214] on button "Reject" at bounding box center [216, 221] width 35 height 14
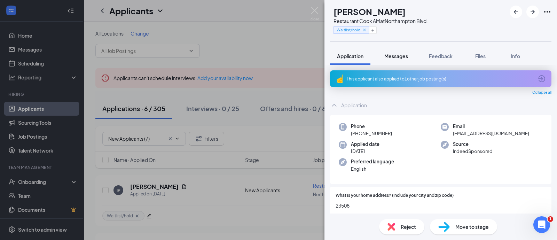
click at [397, 56] on span "Messages" at bounding box center [396, 56] width 24 height 6
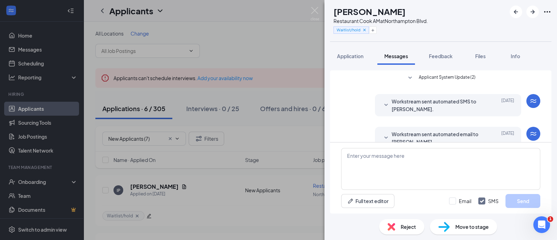
scroll to position [58, 0]
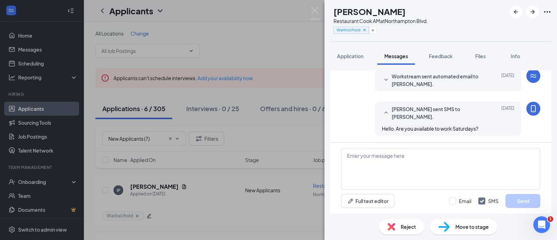
click at [397, 225] on div "Reject" at bounding box center [401, 226] width 45 height 15
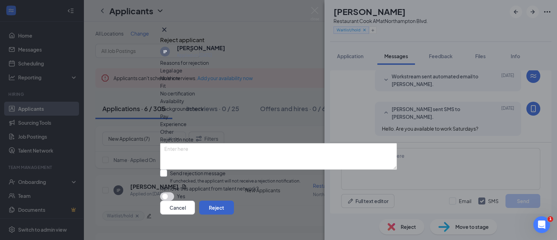
click at [234, 208] on button "Reject" at bounding box center [216, 207] width 35 height 14
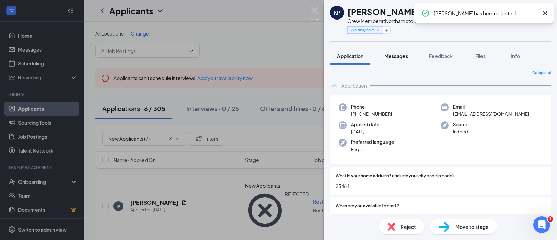
click at [396, 55] on span "Messages" at bounding box center [396, 56] width 24 height 6
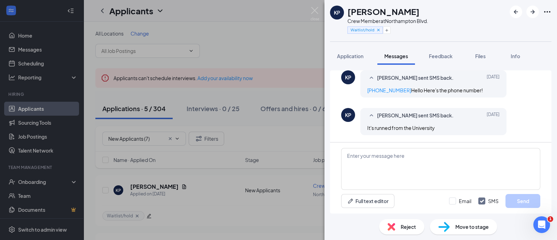
scroll to position [105, 0]
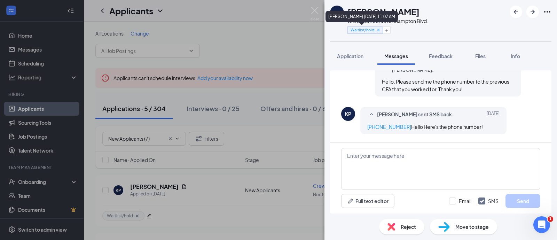
click at [378, 28] on icon "Cross" at bounding box center [378, 29] width 5 height 5
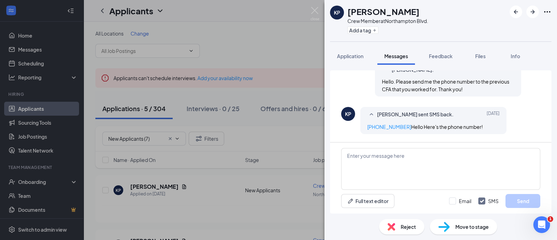
click at [468, 224] on span "Move to stage" at bounding box center [471, 227] width 33 height 8
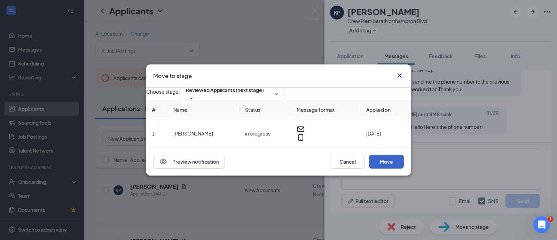
click at [385, 168] on button "Move" at bounding box center [386, 161] width 35 height 14
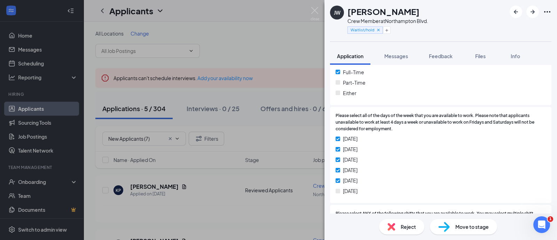
scroll to position [435, 0]
click at [392, 56] on span "Messages" at bounding box center [396, 56] width 24 height 6
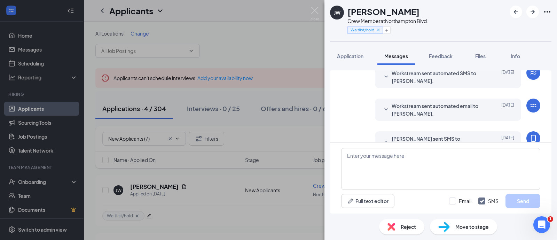
scroll to position [58, 0]
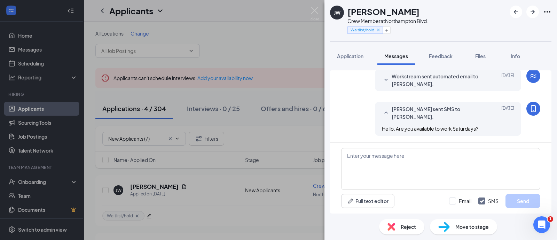
click at [411, 233] on div "Reject" at bounding box center [401, 226] width 45 height 15
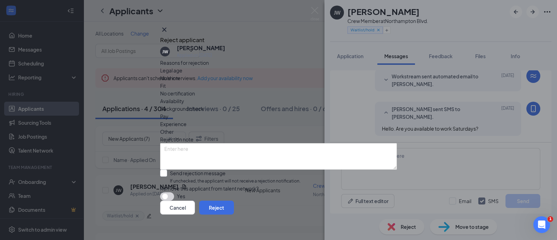
click at [380, 200] on div "Cancel Reject" at bounding box center [278, 207] width 237 height 14
click at [234, 209] on button "Reject" at bounding box center [216, 207] width 35 height 14
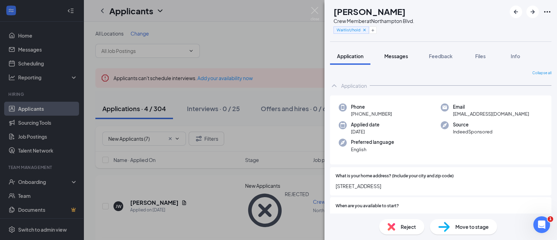
click at [394, 57] on span "Messages" at bounding box center [396, 56] width 24 height 6
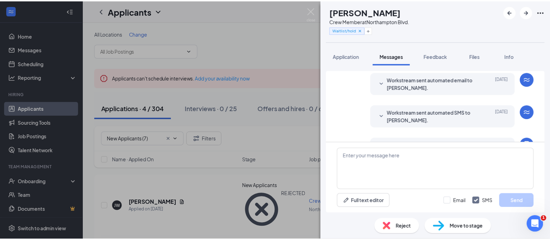
scroll to position [65, 0]
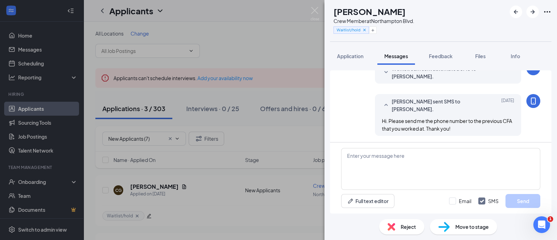
click at [401, 224] on span "Reject" at bounding box center [407, 227] width 15 height 8
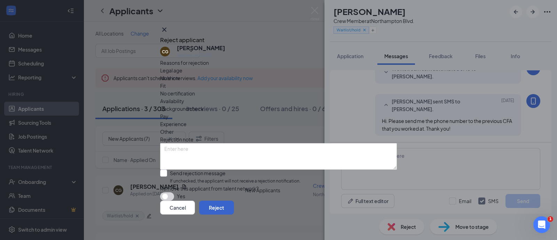
click at [234, 206] on button "Reject" at bounding box center [216, 207] width 35 height 14
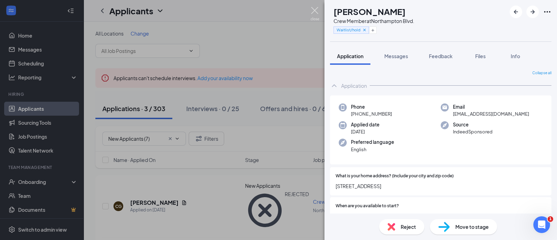
click at [313, 10] on img at bounding box center [314, 14] width 9 height 14
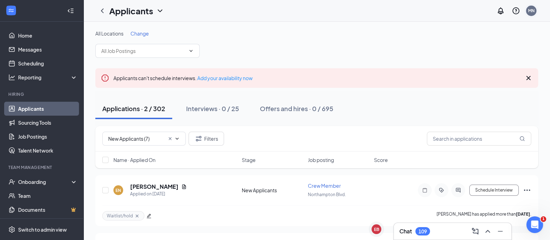
click at [534, 14] on div "MN" at bounding box center [531, 11] width 10 height 10
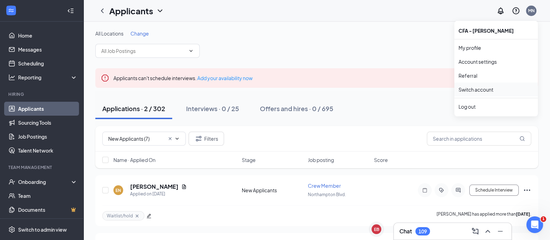
click at [488, 91] on link "Switch account" at bounding box center [476, 89] width 35 height 6
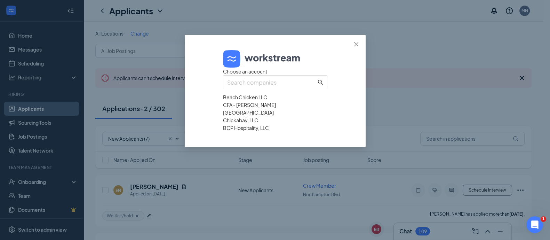
click at [253, 101] on div "Beach Chicken LLC" at bounding box center [275, 97] width 104 height 8
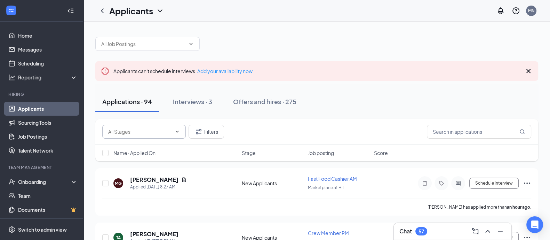
click at [145, 136] on span at bounding box center [144, 132] width 84 height 14
click at [143, 146] on div "New Applicants (33)" at bounding box center [130, 147] width 44 height 8
type input "New Applicants (33)"
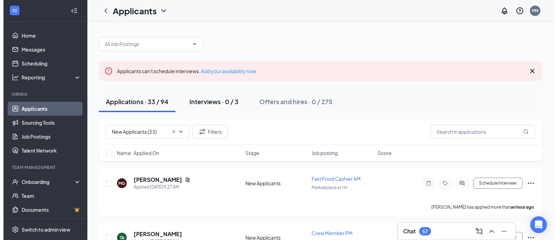
scroll to position [43, 0]
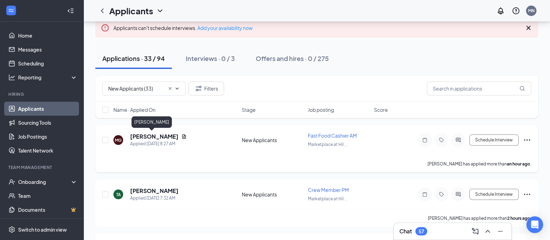
click at [153, 135] on h5 "Melisa Güler" at bounding box center [154, 137] width 48 height 8
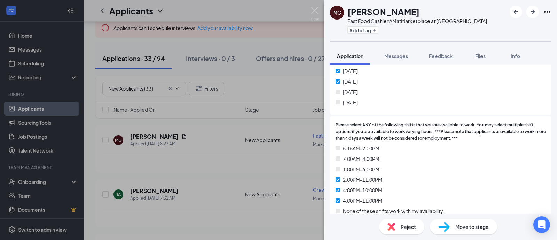
scroll to position [348, 0]
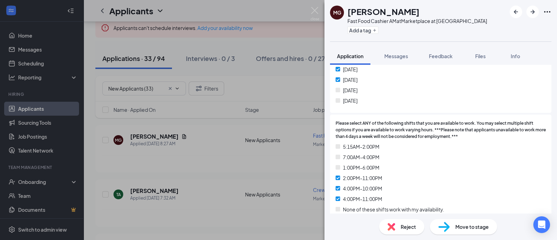
click at [412, 227] on span "Reject" at bounding box center [407, 227] width 15 height 8
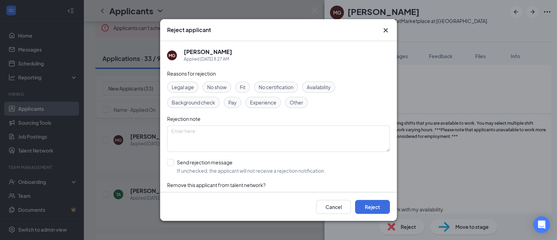
click at [310, 85] on span "Availability" at bounding box center [319, 87] width 24 height 8
click at [195, 165] on input "Send rejection message If unchecked, the applicant will not receive a rejection…" at bounding box center [246, 166] width 158 height 15
checkbox input "true"
click at [374, 201] on button "Reject" at bounding box center [372, 207] width 35 height 14
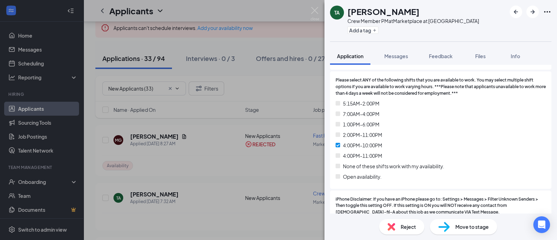
scroll to position [391, 0]
click at [402, 227] on span "Reject" at bounding box center [407, 227] width 15 height 8
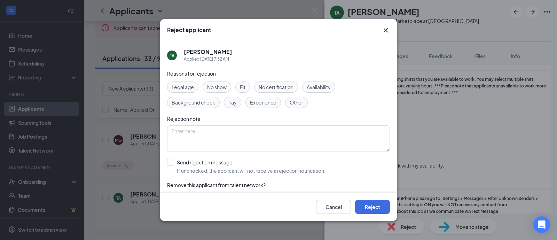
click at [327, 84] on span "Availability" at bounding box center [319, 87] width 24 height 8
click at [216, 161] on input "Send rejection message If unchecked, the applicant will not receive a rejection…" at bounding box center [246, 166] width 158 height 15
checkbox input "true"
click at [380, 209] on button "Reject" at bounding box center [372, 207] width 35 height 14
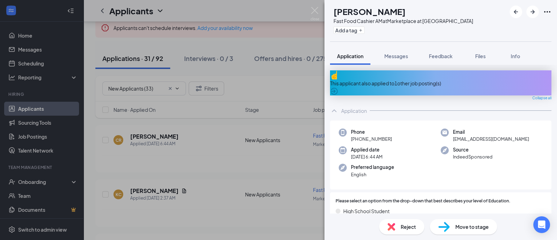
click at [376, 80] on div "This applicant also applied to 1 other job posting(s)" at bounding box center [440, 83] width 221 height 8
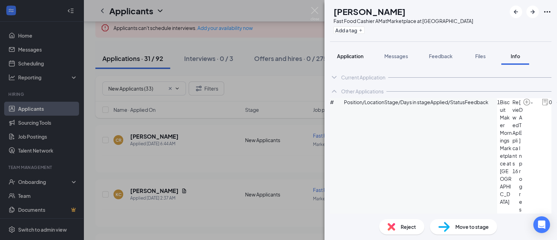
click at [352, 51] on button "Application" at bounding box center [350, 55] width 40 height 17
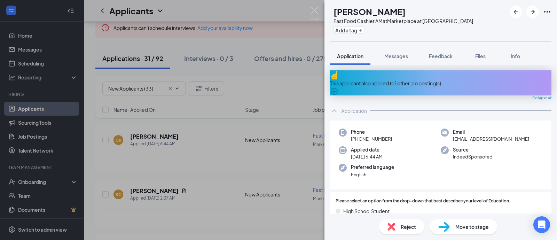
click at [430, 80] on div "This applicant also applied to 1 other job posting(s)" at bounding box center [440, 83] width 221 height 8
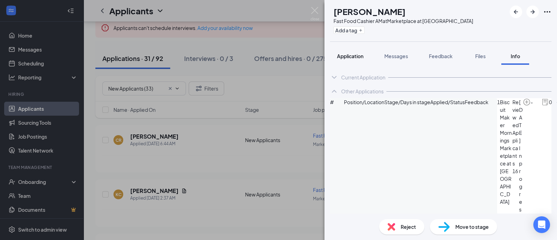
click at [356, 56] on span "Application" at bounding box center [350, 56] width 26 height 6
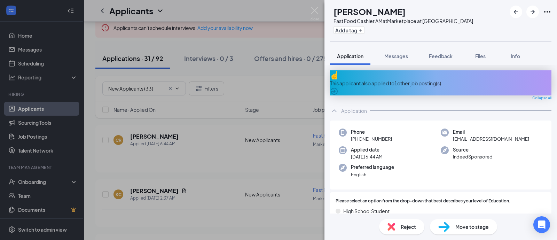
click at [399, 73] on div "This applicant also applied to 1 other job posting(s)" at bounding box center [440, 82] width 221 height 25
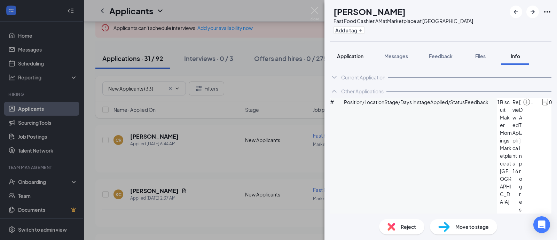
click at [348, 50] on button "Application" at bounding box center [350, 55] width 40 height 17
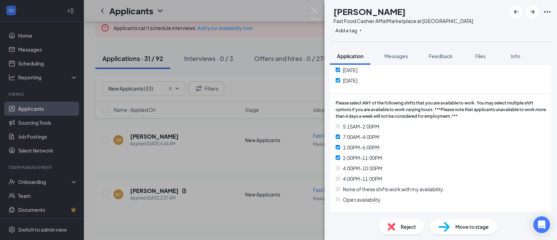
scroll to position [435, 0]
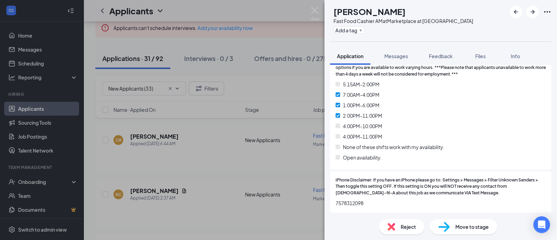
click at [469, 228] on span "Move to stage" at bounding box center [471, 227] width 33 height 8
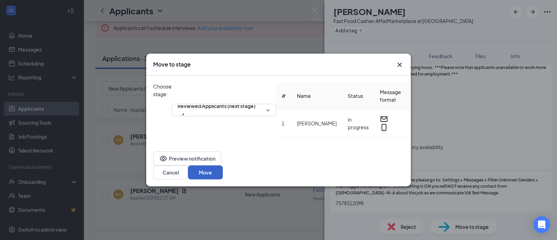
click at [223, 170] on button "Move" at bounding box center [205, 172] width 35 height 14
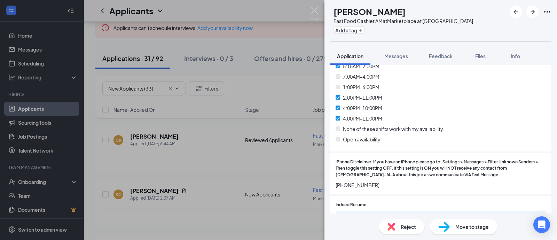
scroll to position [435, 0]
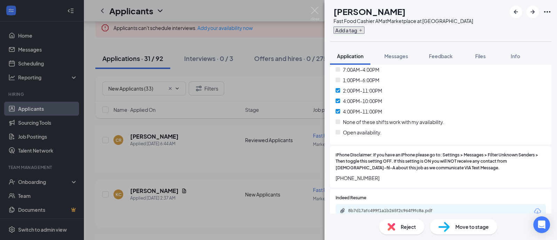
click at [363, 30] on button "Add a tag" at bounding box center [348, 29] width 31 height 7
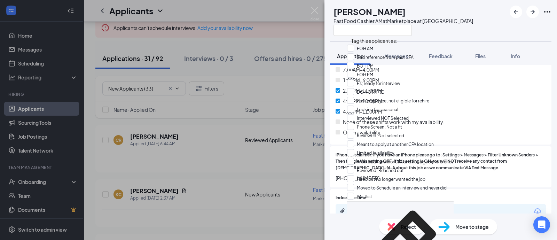
click at [453, 31] on div at bounding box center [403, 29] width 140 height 11
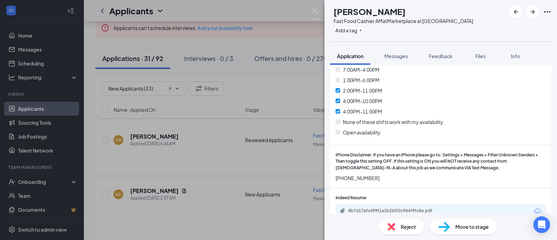
click at [418, 208] on div "8b7d17afc499f1a1b265f2c964f9fc8a.pdf" at bounding box center [396, 211] width 97 height 6
click at [404, 226] on span "Reject" at bounding box center [407, 227] width 15 height 8
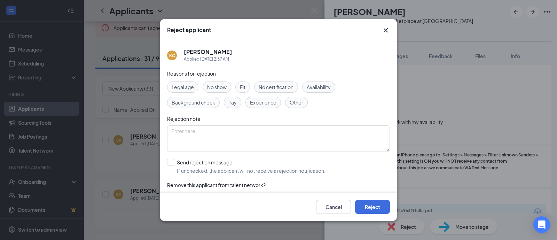
click at [294, 103] on span "Other" at bounding box center [296, 102] width 14 height 8
click at [201, 162] on input "Send rejection message If unchecked, the applicant will not receive a rejection…" at bounding box center [246, 166] width 158 height 15
checkbox input "true"
click at [381, 213] on button "Reject" at bounding box center [372, 207] width 35 height 14
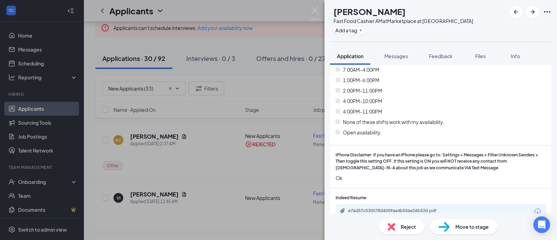
scroll to position [478, 0]
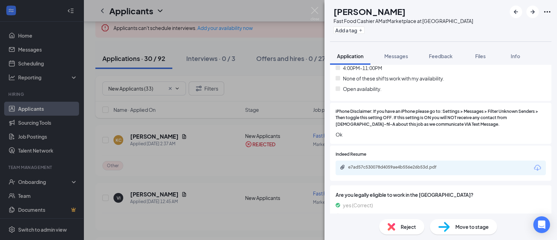
click at [411, 164] on div "e7ad57c530078d4059ae4b556e26b53d.pdf" at bounding box center [440, 167] width 210 height 15
click at [410, 164] on div "e7ad57c530078d4059ae4b556e26b53d.pdf" at bounding box center [396, 167] width 97 height 6
click at [402, 223] on span "Reject" at bounding box center [407, 227] width 15 height 8
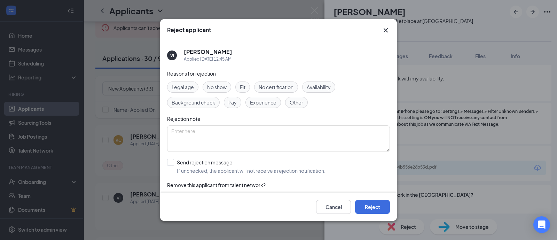
click at [299, 105] on span "Other" at bounding box center [296, 102] width 14 height 8
click at [223, 164] on input "Send rejection message If unchecked, the applicant will not receive a rejection…" at bounding box center [246, 166] width 158 height 15
checkbox input "true"
click at [380, 205] on button "Reject" at bounding box center [372, 207] width 35 height 14
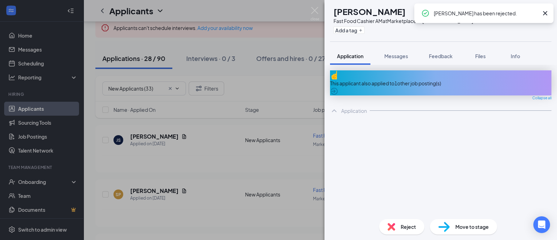
click at [411, 73] on div "This applicant also applied to 1 other job posting(s)" at bounding box center [440, 82] width 221 height 25
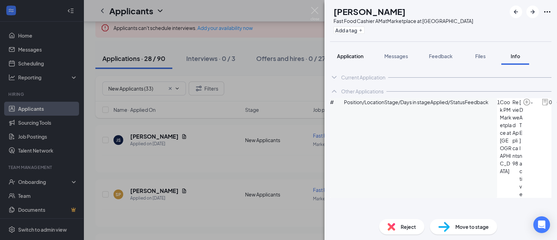
click at [347, 56] on span "Application" at bounding box center [350, 56] width 26 height 6
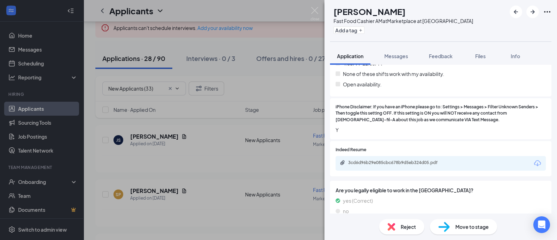
scroll to position [551, 0]
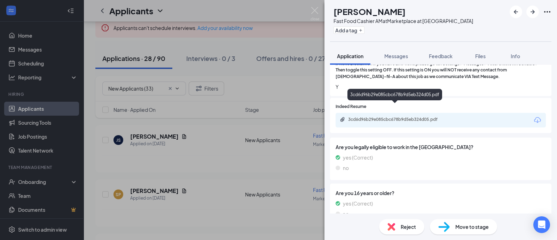
click at [393, 117] on div "3cd6d96b29e085cbc678b9d5eb324d05.pdf" at bounding box center [396, 120] width 97 height 6
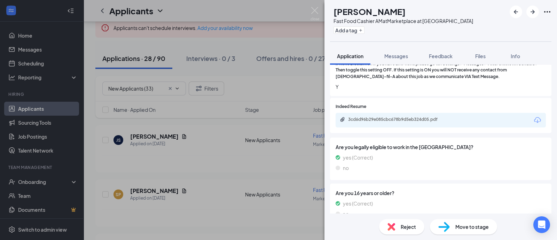
click at [460, 222] on div "Move to stage" at bounding box center [463, 226] width 67 height 15
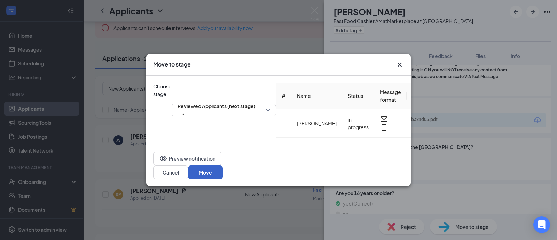
click at [223, 168] on button "Move" at bounding box center [205, 172] width 35 height 14
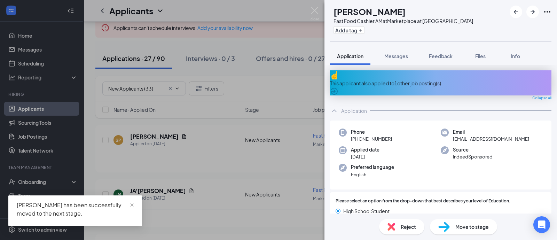
click at [403, 79] on div "This applicant also applied to 1 other job posting(s)" at bounding box center [440, 83] width 221 height 8
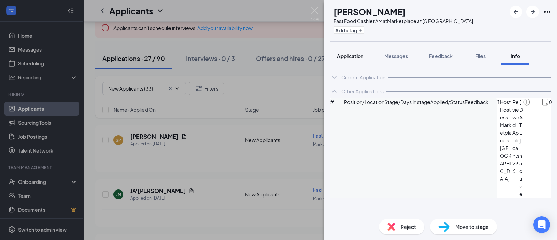
click at [355, 57] on span "Application" at bounding box center [350, 56] width 26 height 6
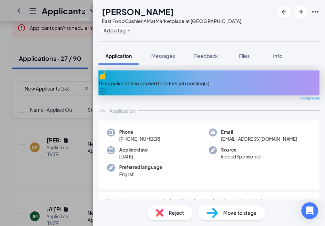
click at [224, 11] on div "SP Shaniyah Parker Fast Food Cashier AM at Marketplace at Hilltop Add a tag" at bounding box center [209, 20] width 232 height 41
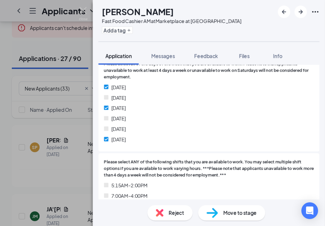
scroll to position [348, 0]
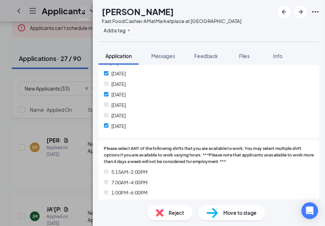
click at [174, 214] on span "Reject" at bounding box center [176, 213] width 15 height 8
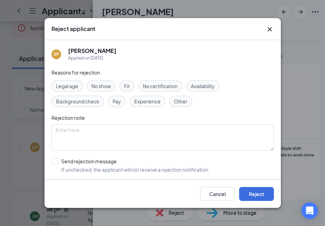
click at [199, 87] on span "Availability" at bounding box center [203, 86] width 24 height 8
click at [94, 159] on input "Send rejection message If unchecked, the applicant will not receive a rejection…" at bounding box center [130, 165] width 158 height 15
checkbox input "true"
click at [256, 188] on button "Reject" at bounding box center [256, 194] width 35 height 14
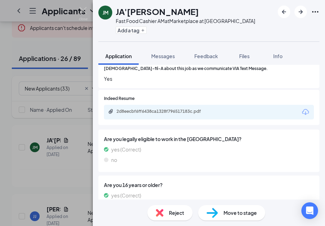
scroll to position [565, 0]
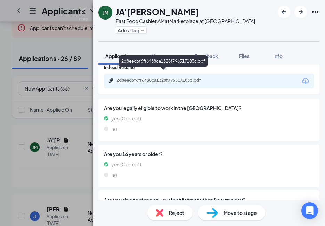
click at [165, 78] on div "2d8eecbf6ff6438ca1328f796517183c.pdf" at bounding box center [165, 81] width 97 height 6
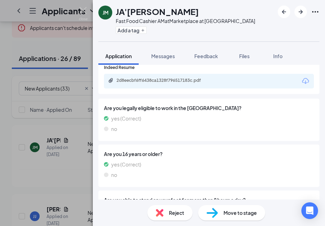
click at [179, 213] on span "Reject" at bounding box center [176, 213] width 15 height 8
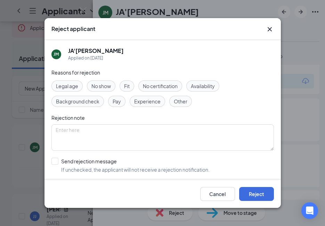
click at [181, 100] on span "Other" at bounding box center [181, 101] width 14 height 8
click at [95, 161] on input "Send rejection message If unchecked, the applicant will not receive a rejection…" at bounding box center [130, 165] width 158 height 15
checkbox input "true"
click at [254, 190] on button "Reject" at bounding box center [256, 194] width 35 height 14
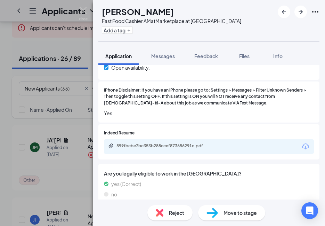
scroll to position [522, 0]
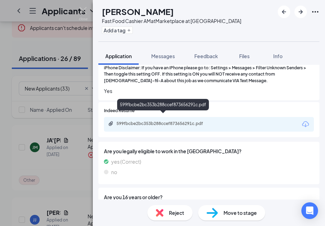
click at [179, 121] on div "599fbcbe2bc353b288ccef873656291c.pdf" at bounding box center [164, 124] width 113 height 7
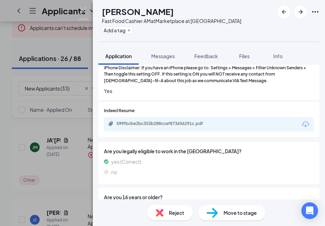
click at [232, 214] on span "Move to stage" at bounding box center [240, 213] width 33 height 8
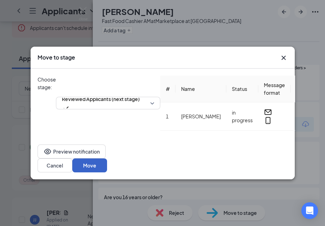
click at [107, 159] on button "Move" at bounding box center [89, 165] width 35 height 14
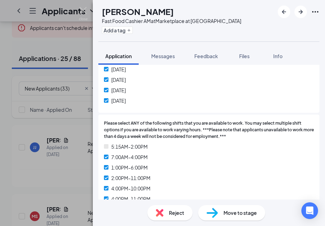
scroll to position [391, 0]
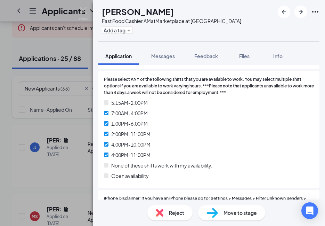
click at [230, 214] on span "Move to stage" at bounding box center [240, 213] width 33 height 8
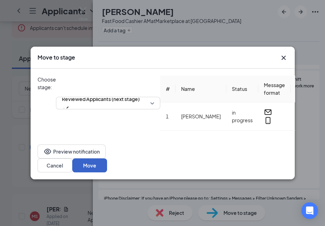
click at [107, 164] on button "Move" at bounding box center [89, 165] width 35 height 14
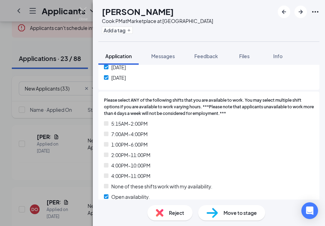
scroll to position [391, 0]
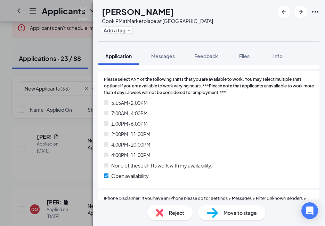
click at [237, 206] on div "Move to stage" at bounding box center [231, 212] width 67 height 15
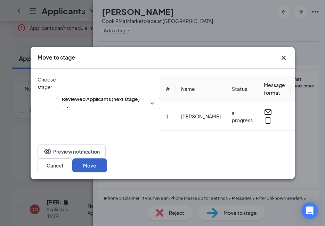
click at [107, 160] on button "Move" at bounding box center [89, 165] width 35 height 14
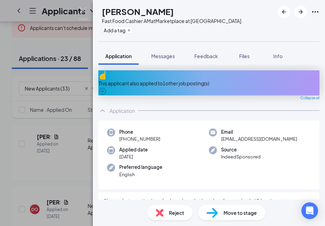
click at [179, 79] on div "This applicant also applied to 1 other job posting(s)" at bounding box center [208, 83] width 221 height 8
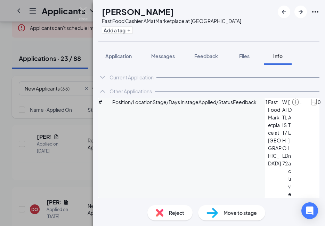
drag, startPoint x: 114, startPoint y: 54, endPoint x: 224, endPoint y: 208, distance: 189.9
click at [114, 53] on span "Application" at bounding box center [118, 56] width 26 height 6
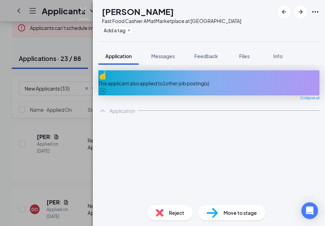
click at [225, 212] on span "Move to stage" at bounding box center [240, 213] width 33 height 8
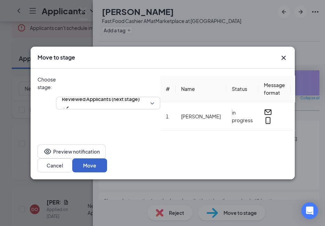
click at [107, 162] on button "Move" at bounding box center [89, 165] width 35 height 14
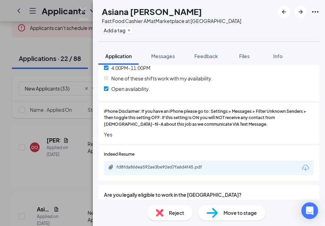
scroll to position [522, 0]
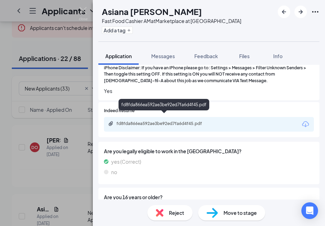
click at [177, 121] on div "fd8fda866ea592ae3be92ed7fa6d4f45.pdf" at bounding box center [165, 124] width 97 height 6
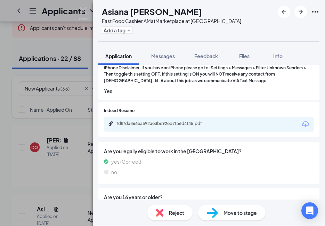
click at [166, 210] on div "Reject" at bounding box center [170, 212] width 45 height 15
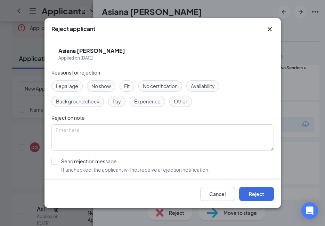
click at [178, 101] on span "Other" at bounding box center [181, 101] width 14 height 8
click at [78, 160] on input "Send rejection message If unchecked, the applicant will not receive a rejection…" at bounding box center [130, 165] width 158 height 15
checkbox input "true"
click at [252, 192] on button "Reject" at bounding box center [256, 194] width 35 height 14
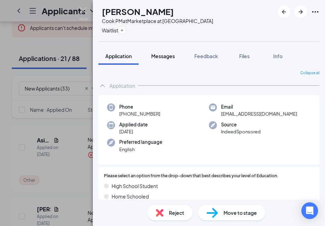
click at [170, 55] on span "Messages" at bounding box center [163, 56] width 24 height 6
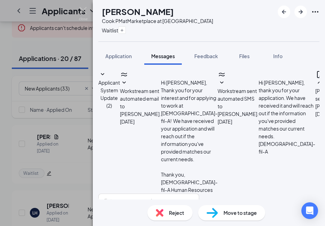
scroll to position [103, 0]
click at [170, 193] on textarea at bounding box center [148, 214] width 101 height 42
type textarea "O"
type textarea "W"
click at [119, 54] on span "Application" at bounding box center [118, 56] width 26 height 6
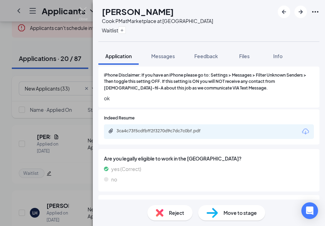
scroll to position [522, 0]
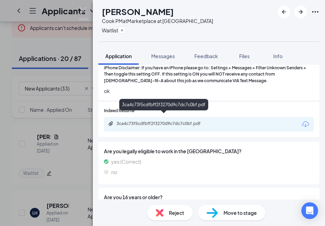
click at [171, 121] on div "3ca4c73f5cdfbff2f3270d9c7dc7c0bf.pdf" at bounding box center [165, 124] width 97 height 6
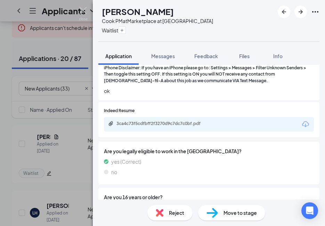
click at [175, 216] on span "Reject" at bounding box center [176, 213] width 15 height 8
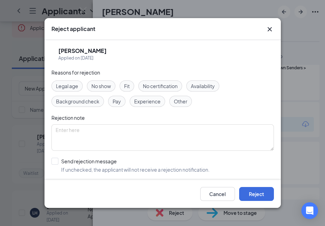
click at [208, 84] on span "Availability" at bounding box center [203, 86] width 24 height 8
click at [99, 165] on input "Send rejection message If unchecked, the applicant will not receive a rejection…" at bounding box center [130, 165] width 158 height 15
checkbox input "true"
drag, startPoint x: 128, startPoint y: 86, endPoint x: 181, endPoint y: 81, distance: 53.5
click at [128, 86] on span "Fit" at bounding box center [127, 86] width 6 height 8
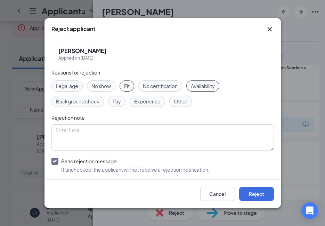
drag, startPoint x: 202, startPoint y: 86, endPoint x: 175, endPoint y: 118, distance: 42.0
click at [202, 86] on span "Availability" at bounding box center [203, 86] width 24 height 8
click at [167, 136] on textarea at bounding box center [162, 137] width 223 height 26
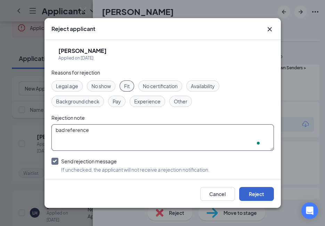
type textarea "bad reference"
click at [253, 190] on button "Reject" at bounding box center [256, 194] width 35 height 14
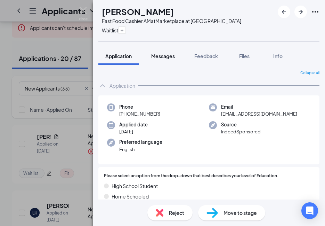
click at [158, 54] on span "Messages" at bounding box center [163, 56] width 24 height 6
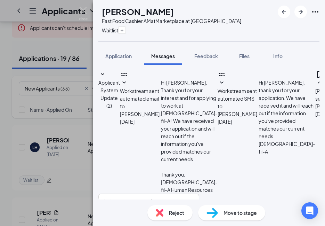
scroll to position [147, 0]
click at [152, 193] on textarea at bounding box center [148, 214] width 101 height 42
type textarea "We require availability every Saturday? Is that something you are able to commi…"
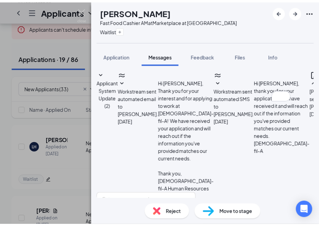
scroll to position [199, 0]
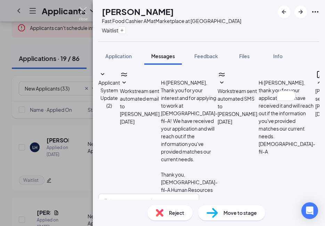
click at [81, 12] on img at bounding box center [83, 14] width 9 height 14
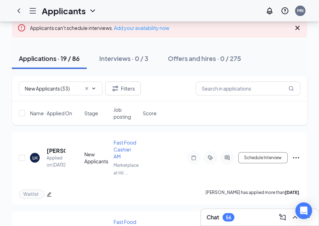
click at [100, 57] on div "Interviews · 0 / 3" at bounding box center [123, 58] width 49 height 9
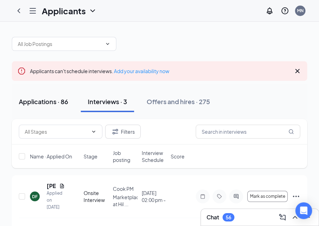
click at [54, 99] on div "Applications · 86" at bounding box center [43, 101] width 49 height 9
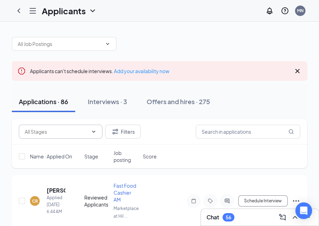
click at [50, 133] on input "text" at bounding box center [56, 132] width 63 height 8
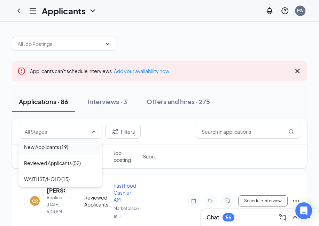
click at [51, 148] on div "New Applicants (19)" at bounding box center [46, 147] width 44 height 8
type input "New Applicants (19)"
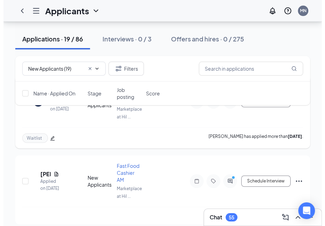
scroll to position [130, 0]
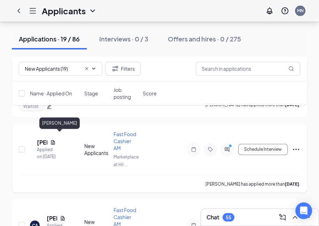
click at [47, 138] on h5 "Zoe Willis" at bounding box center [42, 142] width 10 height 8
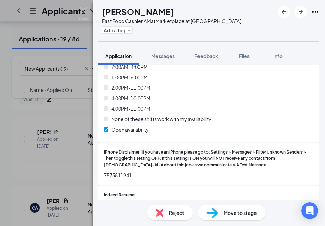
scroll to position [478, 0]
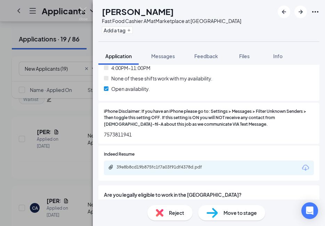
click at [223, 215] on div "Move to stage" at bounding box center [231, 212] width 67 height 15
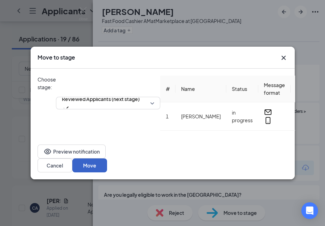
click at [107, 162] on button "Move" at bounding box center [89, 165] width 35 height 14
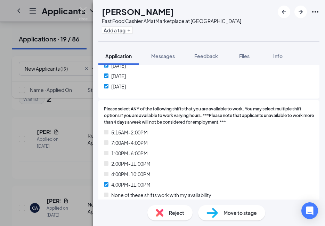
scroll to position [348, 0]
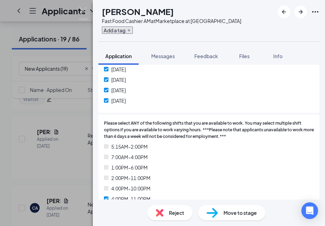
click at [133, 26] on button "Add a tag" at bounding box center [117, 29] width 31 height 7
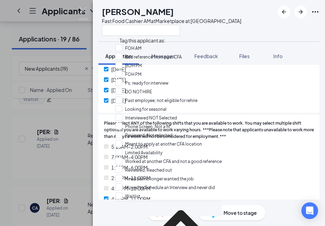
click at [151, 79] on div "FOH PM" at bounding box center [169, 74] width 106 height 9
checkbox input "true"
click at [240, 18] on div "CA Chardanaye Alexander Fast Food Cashier AM at Marketplace at Hilltop" at bounding box center [209, 20] width 232 height 41
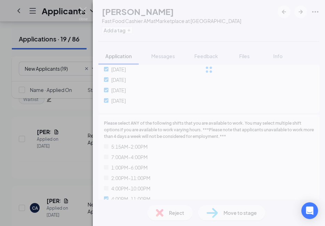
click at [237, 211] on div "CA Chardanaye Alexander Fast Food Cashier AM at Marketplace at Hilltop Add a ta…" at bounding box center [209, 113] width 232 height 226
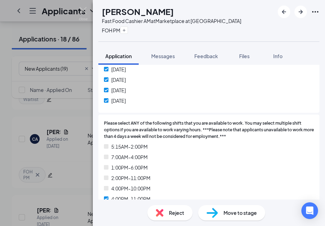
click at [237, 211] on span "Move to stage" at bounding box center [240, 213] width 33 height 8
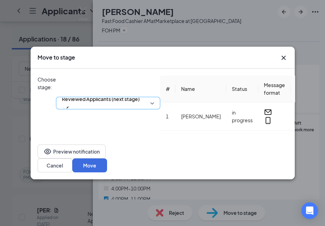
click at [107, 94] on span "Reviewed Applicants (next stage)" at bounding box center [101, 99] width 78 height 10
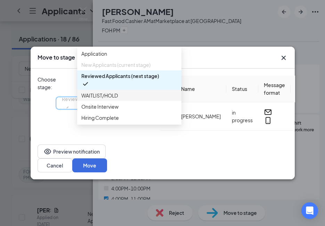
click at [110, 101] on div "WAITLIST/HOLD" at bounding box center [129, 95] width 104 height 11
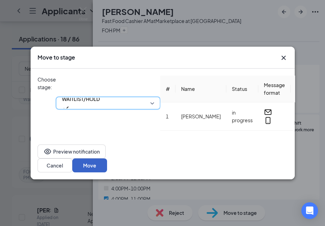
click at [107, 164] on button "Move" at bounding box center [89, 165] width 35 height 14
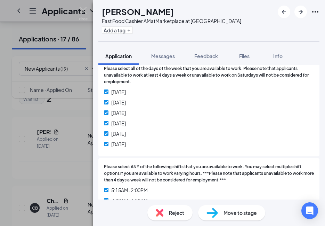
scroll to position [348, 0]
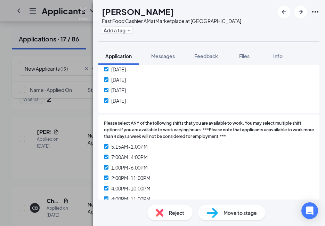
click at [252, 22] on div "RP Rebecca Patten Fast Food Cashier AM at Marketplace at Hilltop Add a tag" at bounding box center [209, 20] width 232 height 41
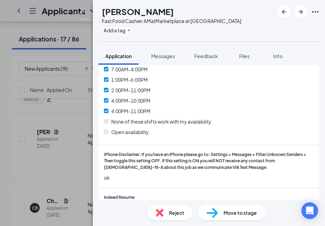
scroll to position [478, 0]
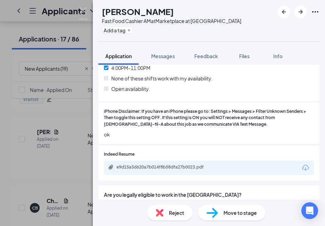
click at [232, 18] on div "RP Rebecca Patten Fast Food Cashier AM at Marketplace at Hilltop Add a tag" at bounding box center [209, 20] width 232 height 41
click at [251, 1] on div "RP Rebecca Patten Fast Food Cashier AM at Marketplace at Hilltop Add a tag" at bounding box center [209, 20] width 232 height 41
click at [212, 33] on div "Add a tag" at bounding box center [172, 29] width 140 height 11
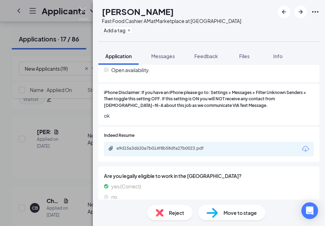
scroll to position [522, 0]
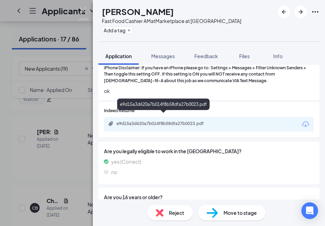
click at [184, 121] on div "e9d15a3d620a7b014f8b58dfa27b0023.pdf" at bounding box center [165, 124] width 97 height 6
